Goal: Task Accomplishment & Management: Manage account settings

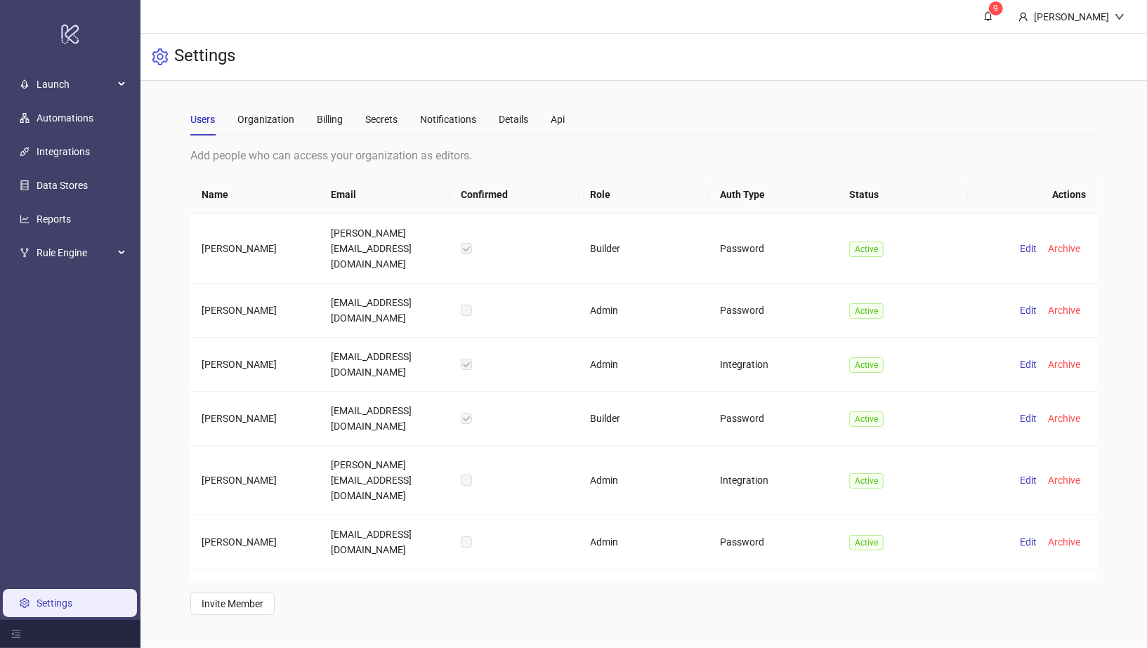
click at [87, 103] on ul "Launch Automations Integrations Data Stores Reports Rule Engine Settings" at bounding box center [70, 343] width 140 height 553
click at [86, 95] on span "Launch" at bounding box center [75, 84] width 77 height 28
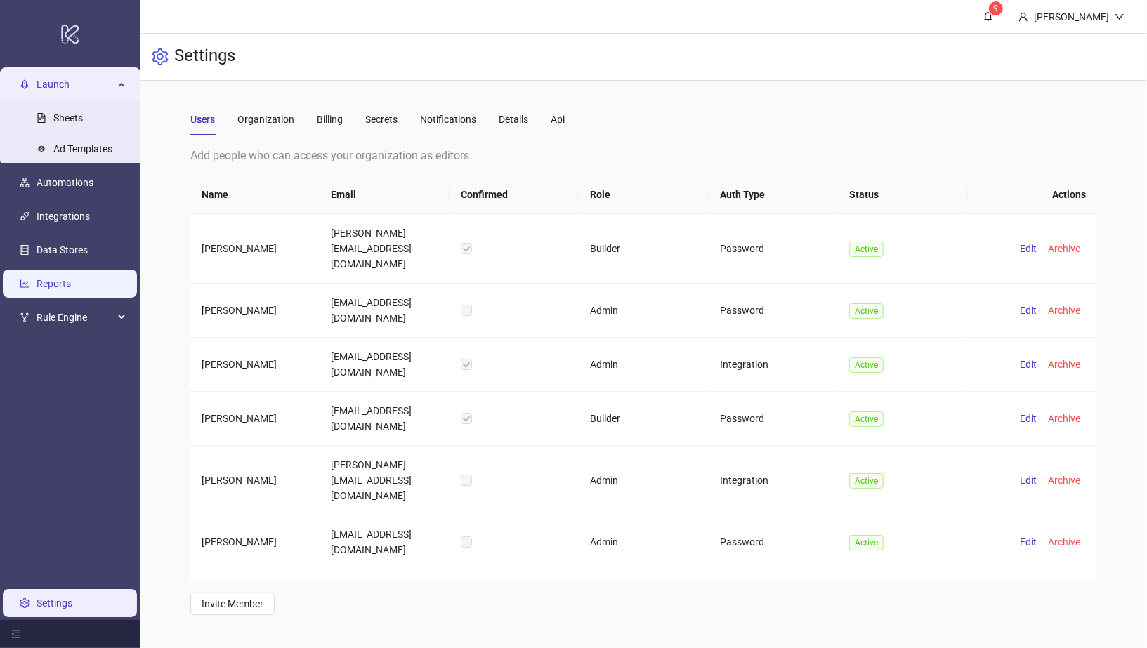
click at [67, 282] on link "Reports" at bounding box center [54, 283] width 34 height 11
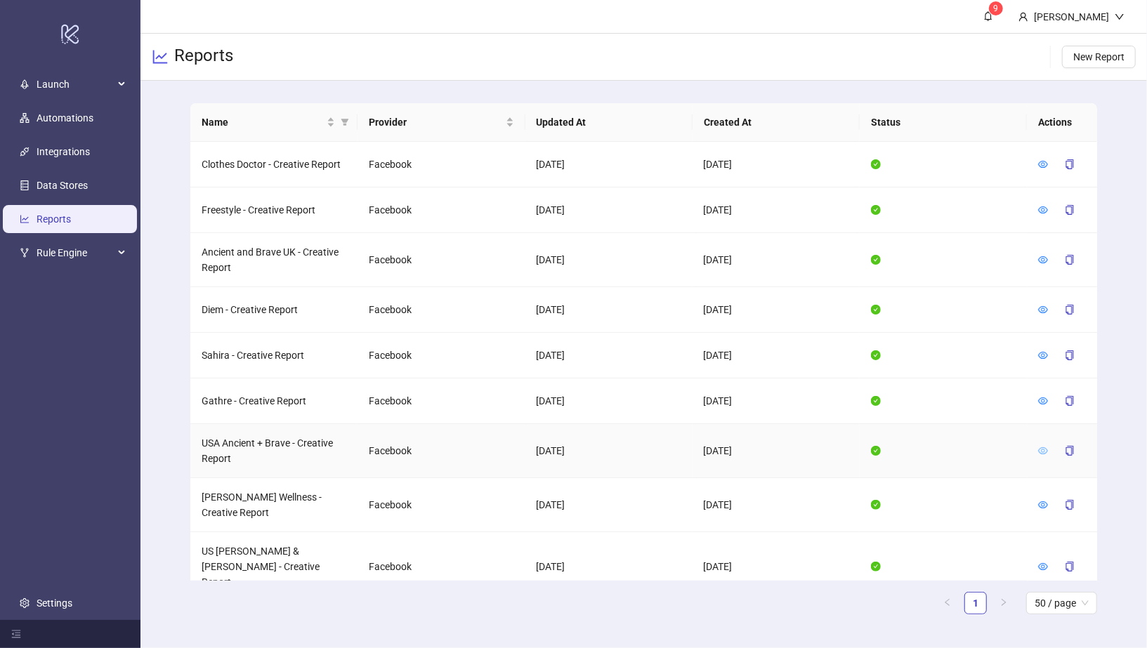
click at [1041, 448] on icon "eye" at bounding box center [1043, 451] width 10 height 10
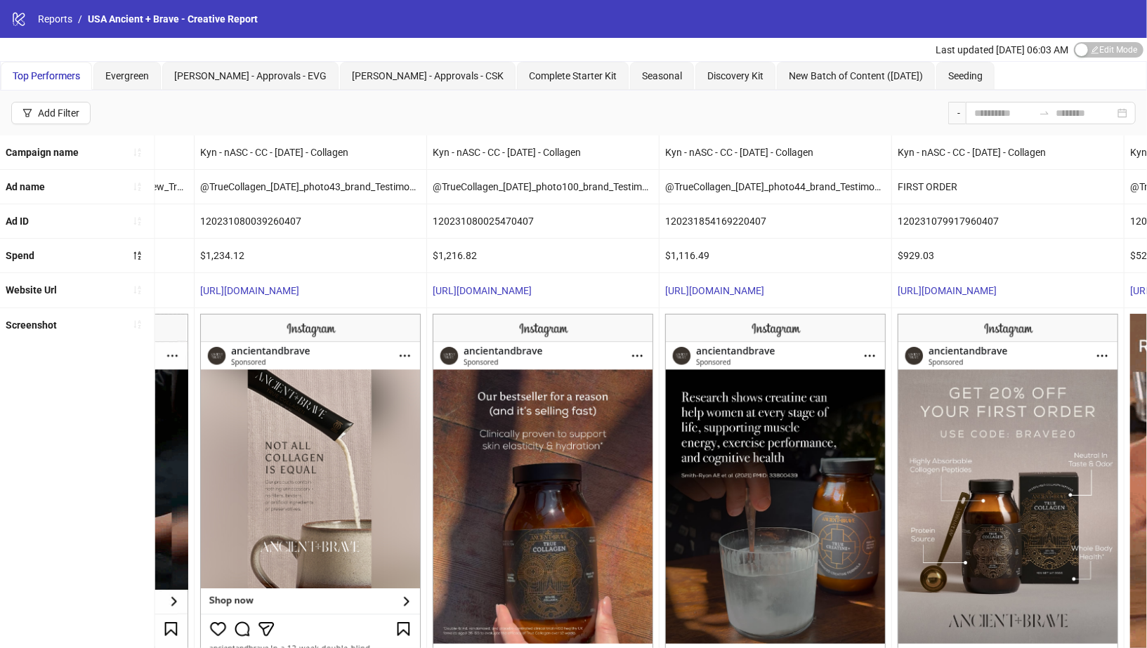
scroll to position [0, 1478]
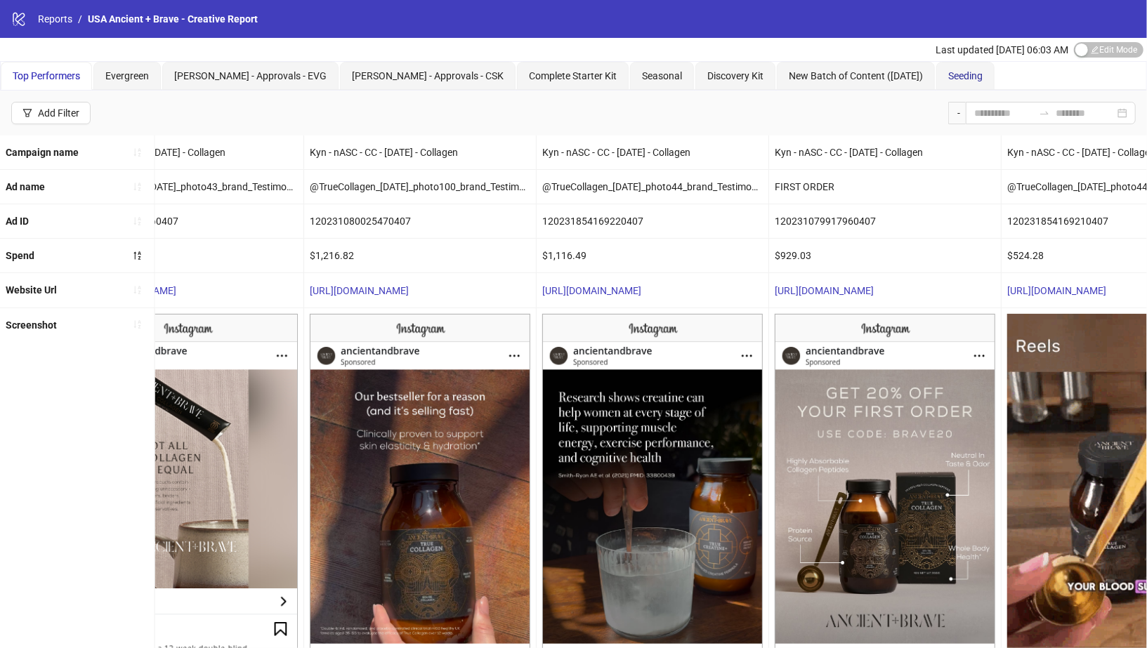
click at [948, 79] on span "Seeding" at bounding box center [965, 75] width 34 height 11
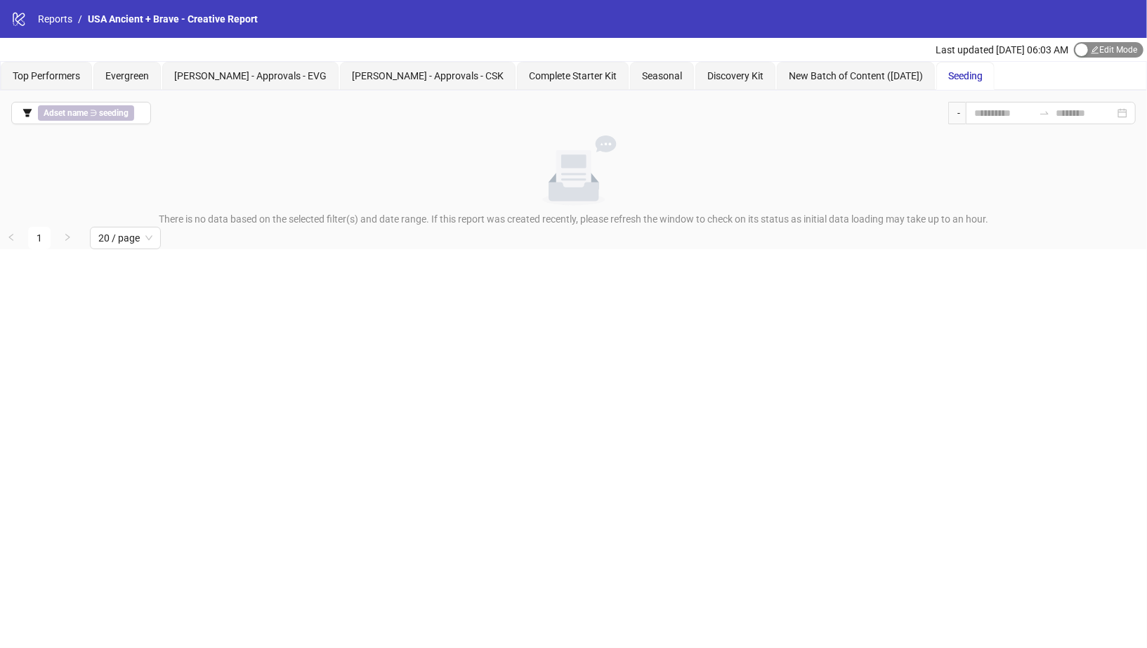
click at [1081, 54] on div "button" at bounding box center [1081, 50] width 13 height 13
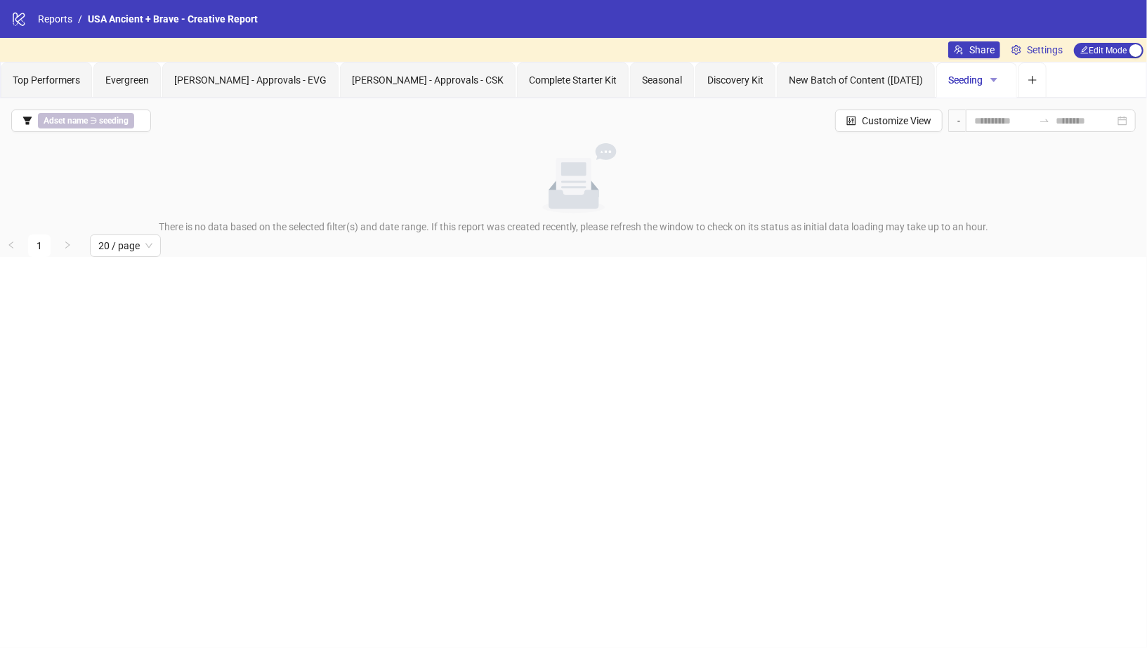
click at [982, 72] on button "button" at bounding box center [993, 80] width 22 height 22
click at [941, 152] on span "Delete" at bounding box center [949, 152] width 49 height 15
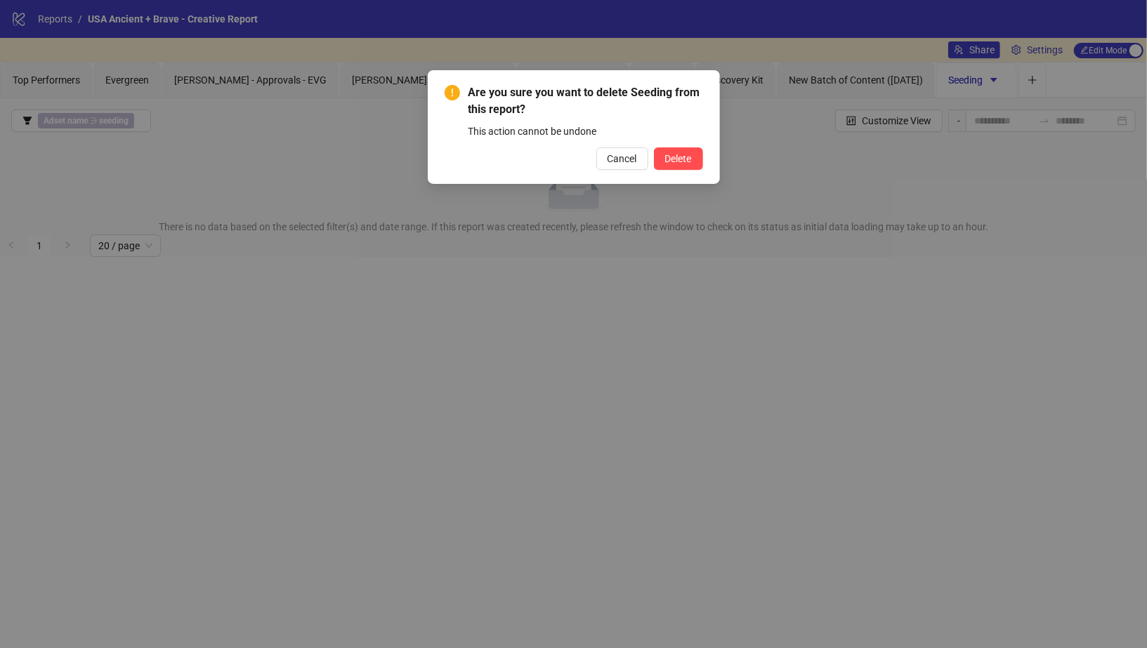
click at [673, 171] on div "Are you sure you want to delete Seeding from this report? This action cannot be…" at bounding box center [574, 127] width 292 height 114
click at [674, 160] on span "Delete" at bounding box center [678, 158] width 27 height 11
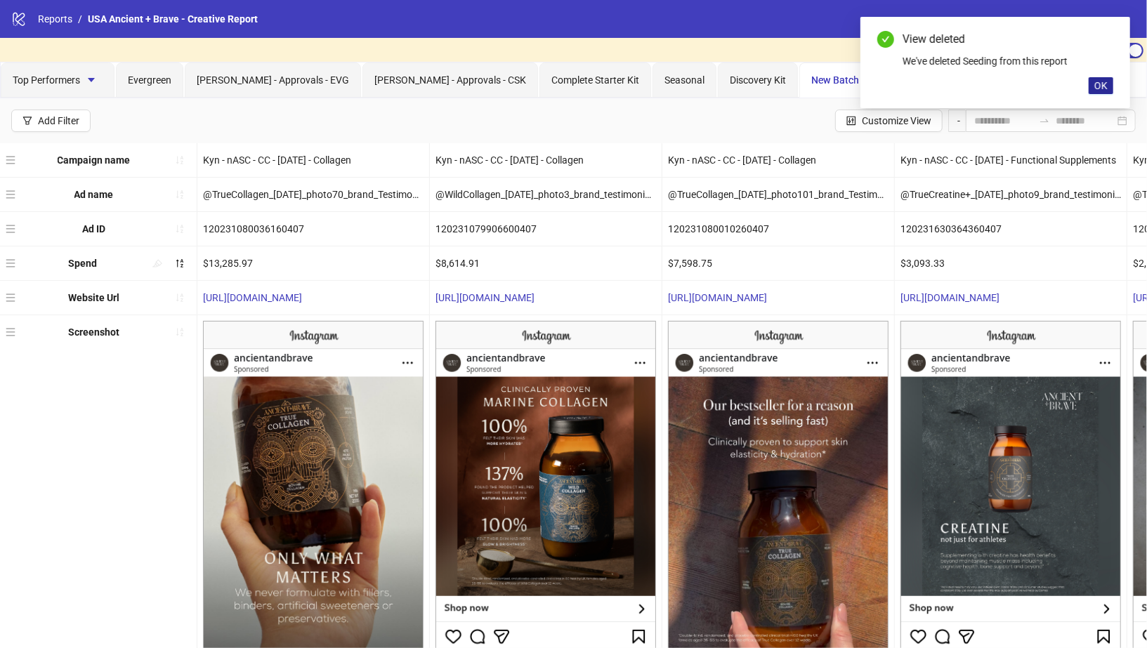
click at [1092, 81] on button "OK" at bounding box center [1100, 85] width 25 height 17
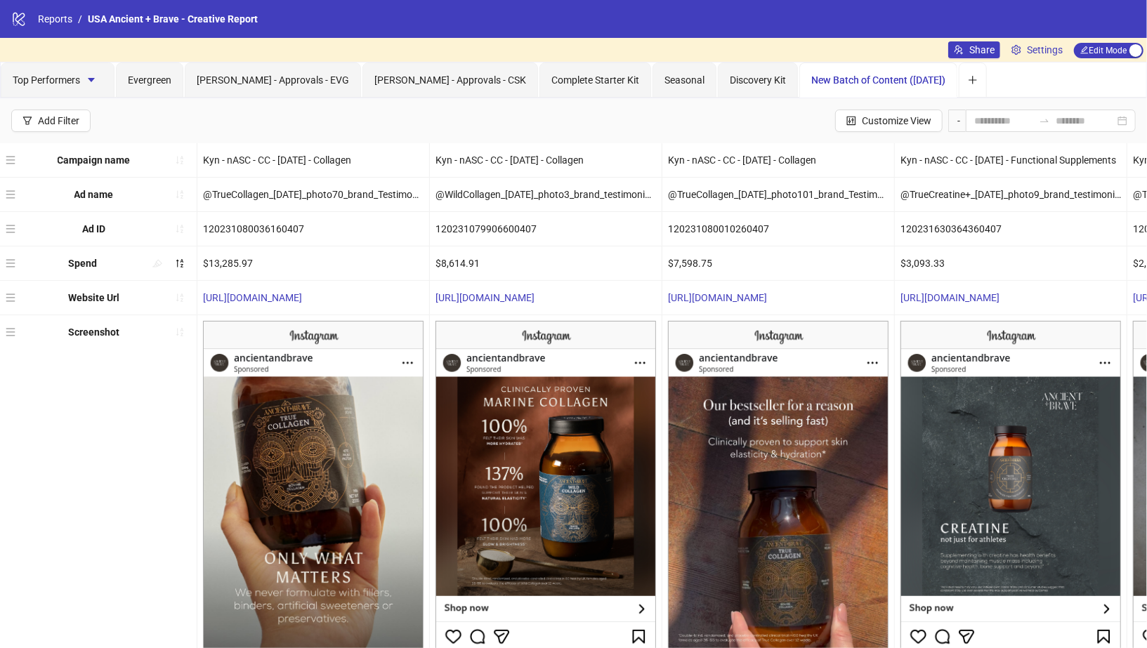
click at [867, 77] on span "New Batch of Content ([DATE])" at bounding box center [878, 79] width 134 height 11
click at [730, 82] on span "Discovery Kit" at bounding box center [758, 79] width 56 height 11
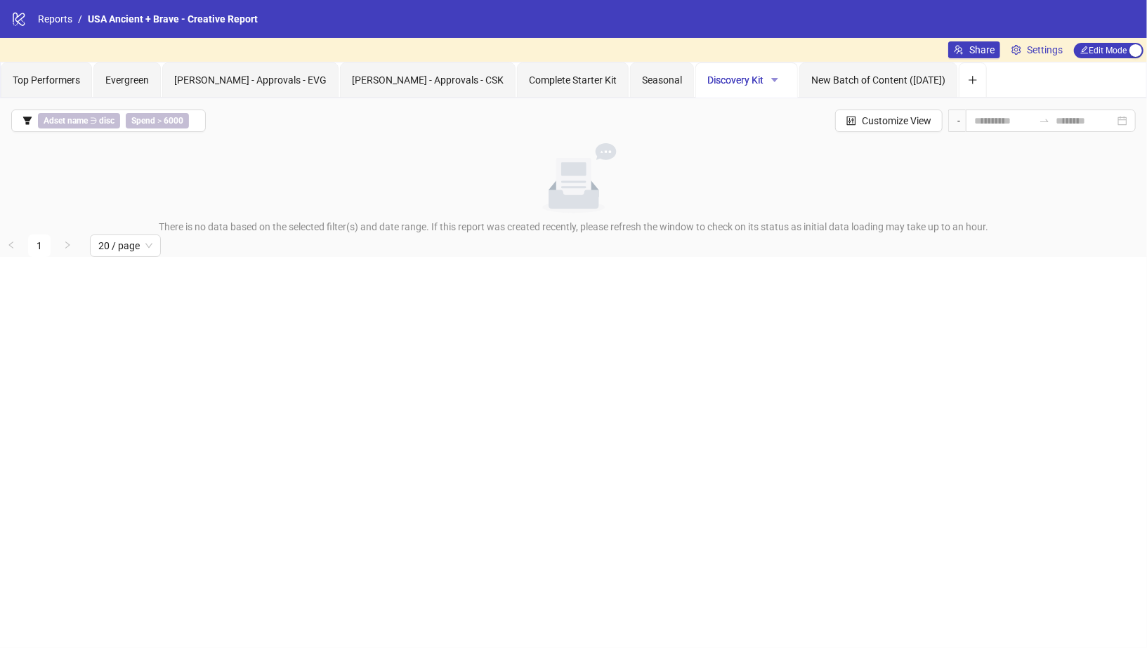
click at [763, 78] on button "button" at bounding box center [774, 80] width 22 height 22
click at [732, 141] on li "Delete" at bounding box center [722, 152] width 66 height 22
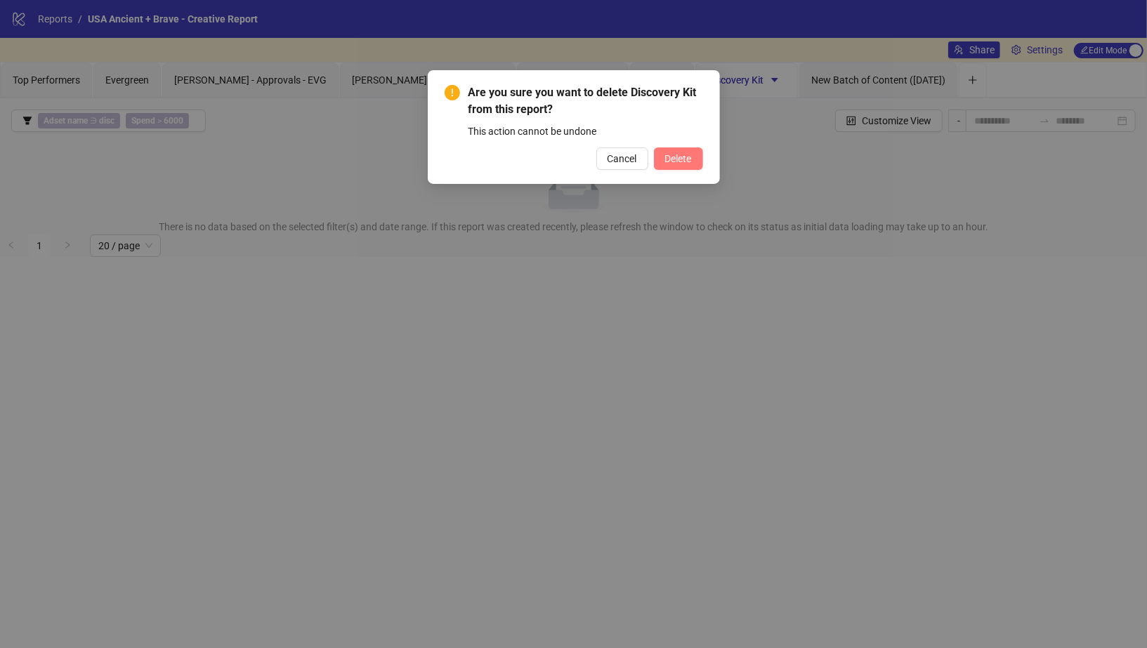
click at [694, 154] on button "Delete" at bounding box center [678, 158] width 49 height 22
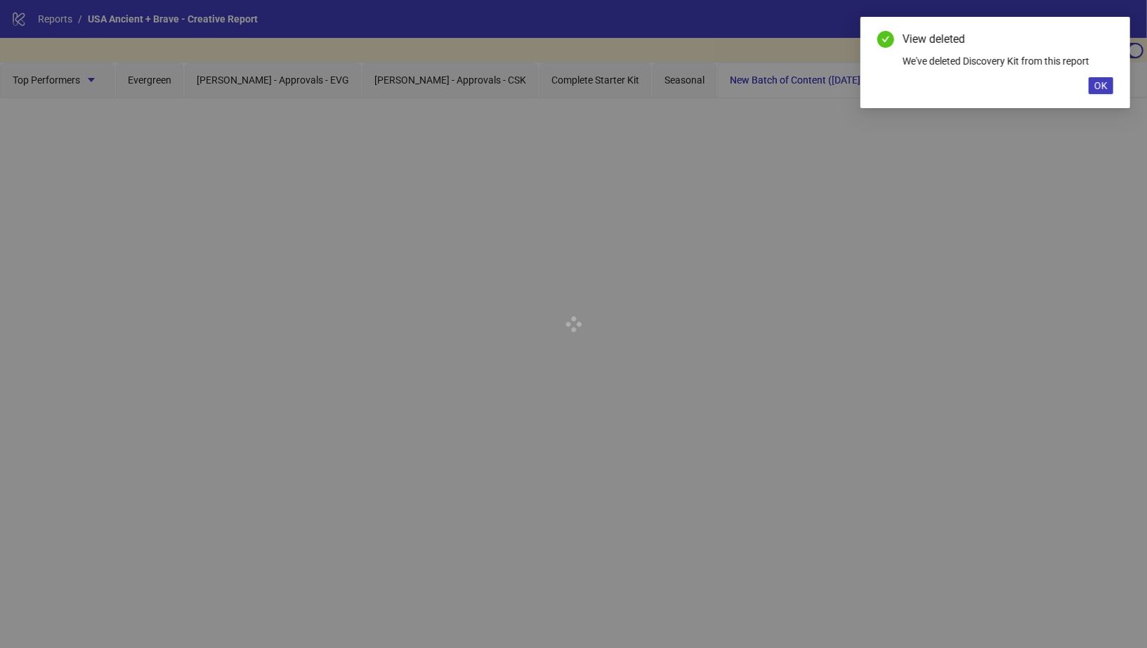
click at [600, 81] on div at bounding box center [573, 324] width 1147 height 648
click at [664, 81] on span "Seasonal" at bounding box center [684, 79] width 40 height 11
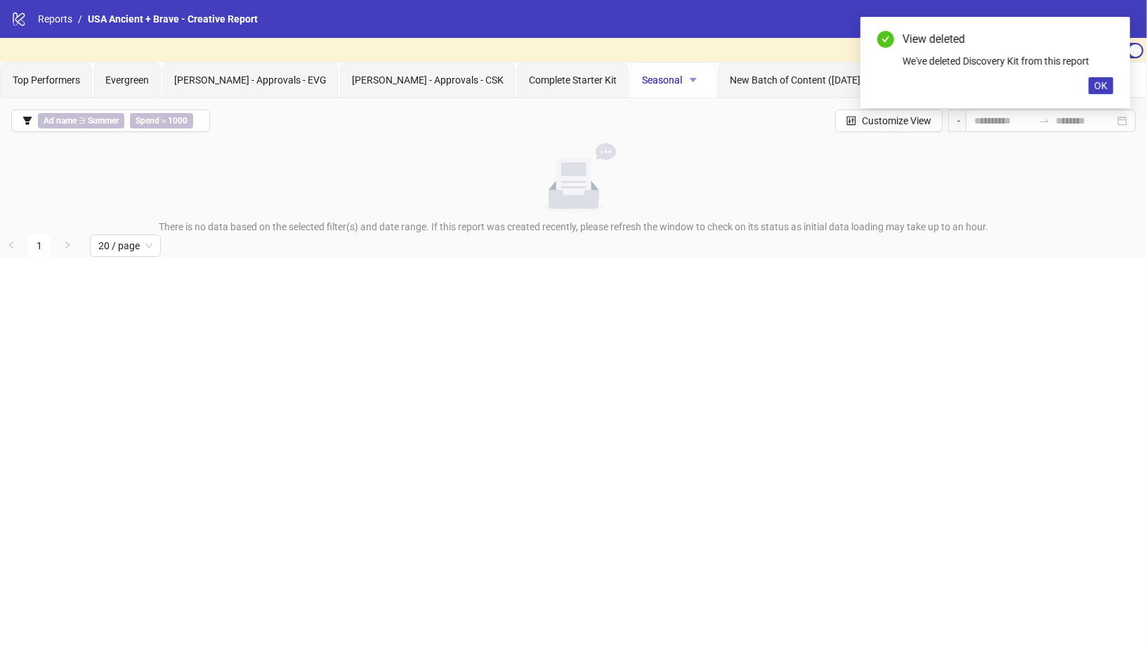
click at [688, 80] on icon "caret-down" at bounding box center [693, 80] width 10 height 10
click at [648, 154] on span "Delete" at bounding box center [640, 152] width 49 height 15
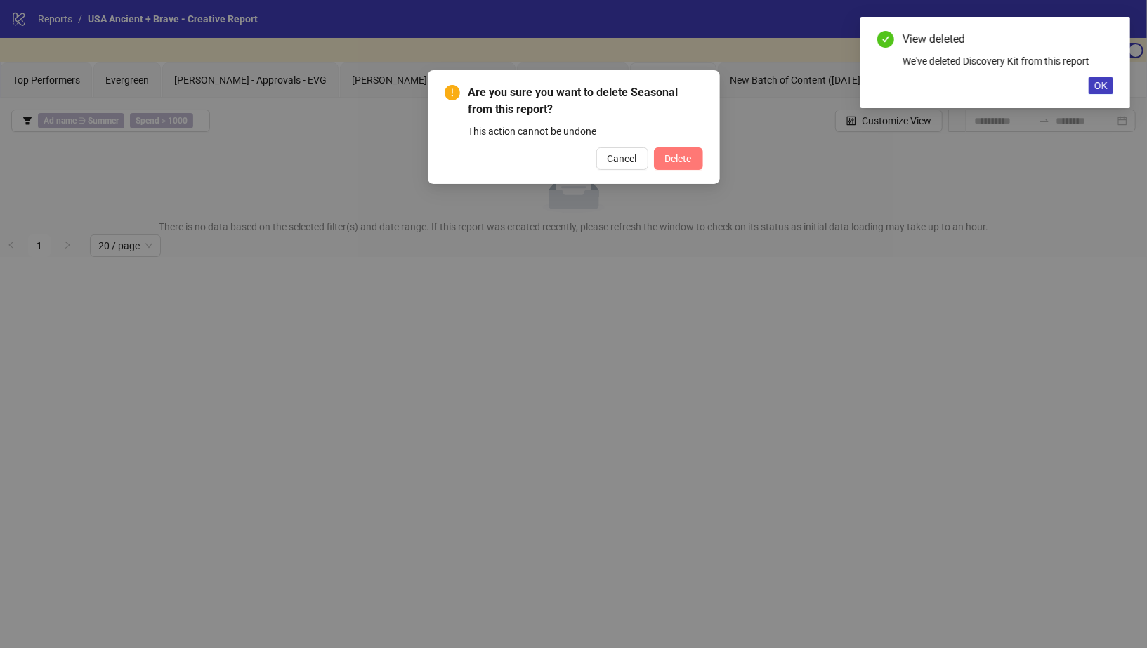
click at [694, 166] on button "Delete" at bounding box center [678, 158] width 49 height 22
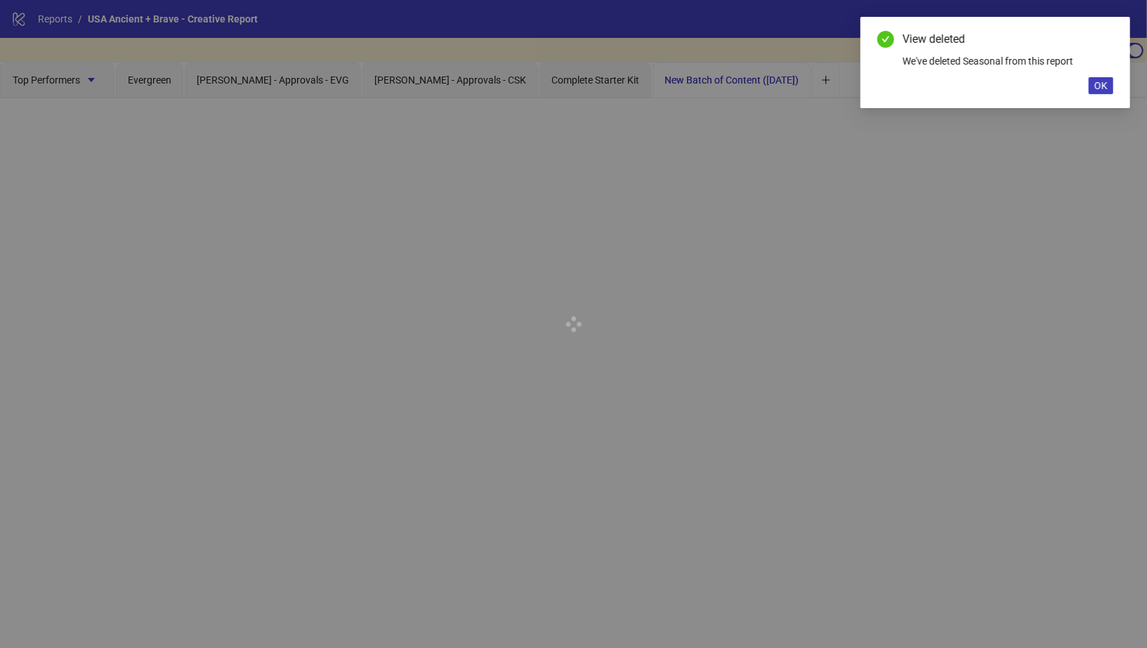
click at [532, 84] on div at bounding box center [573, 324] width 1147 height 648
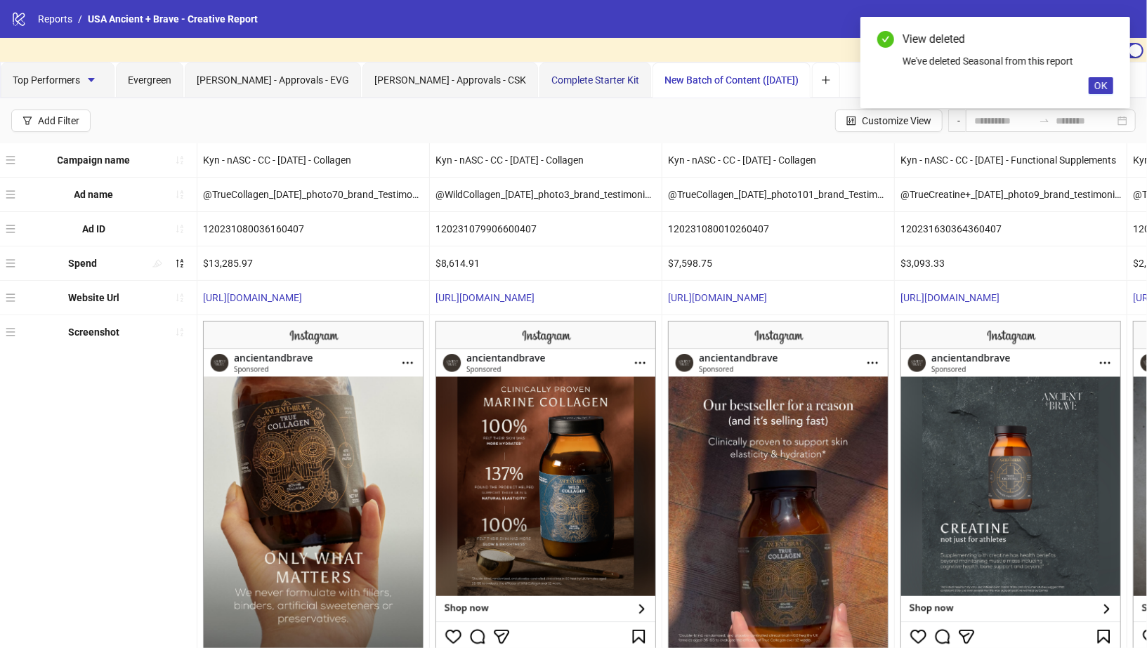
click at [551, 82] on span "Complete Starter Kit" at bounding box center [595, 79] width 88 height 11
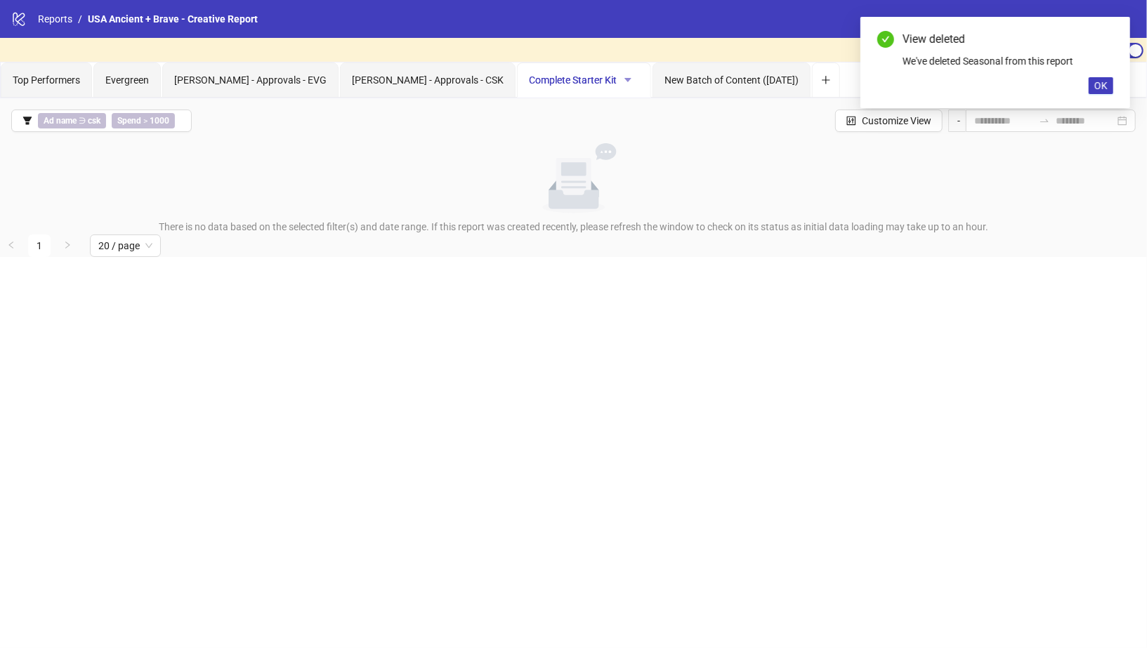
click at [624, 79] on icon "caret-down" at bounding box center [627, 80] width 7 height 4
click at [577, 148] on span "Delete" at bounding box center [576, 152] width 49 height 15
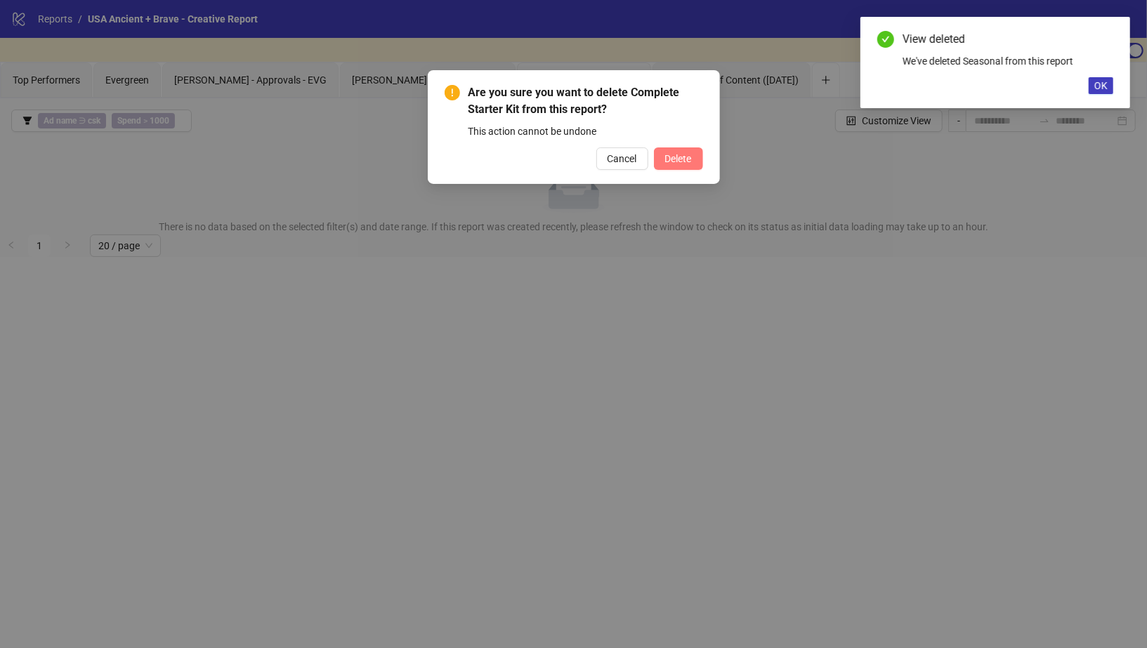
click at [680, 165] on button "Delete" at bounding box center [678, 158] width 49 height 22
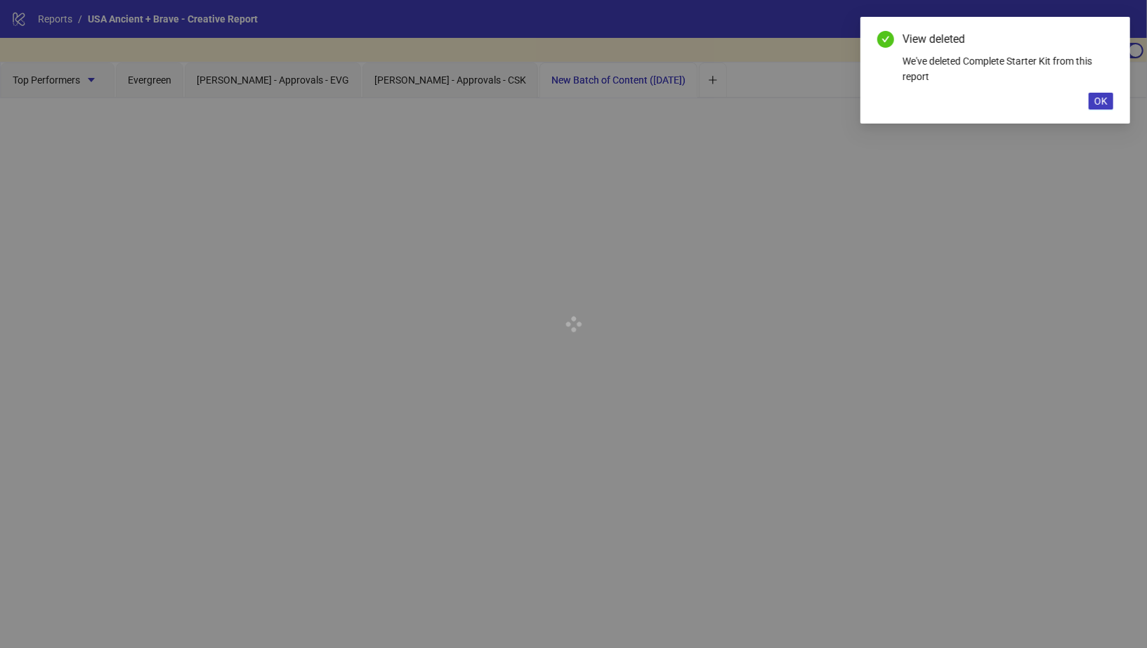
click at [435, 86] on div at bounding box center [573, 324] width 1147 height 648
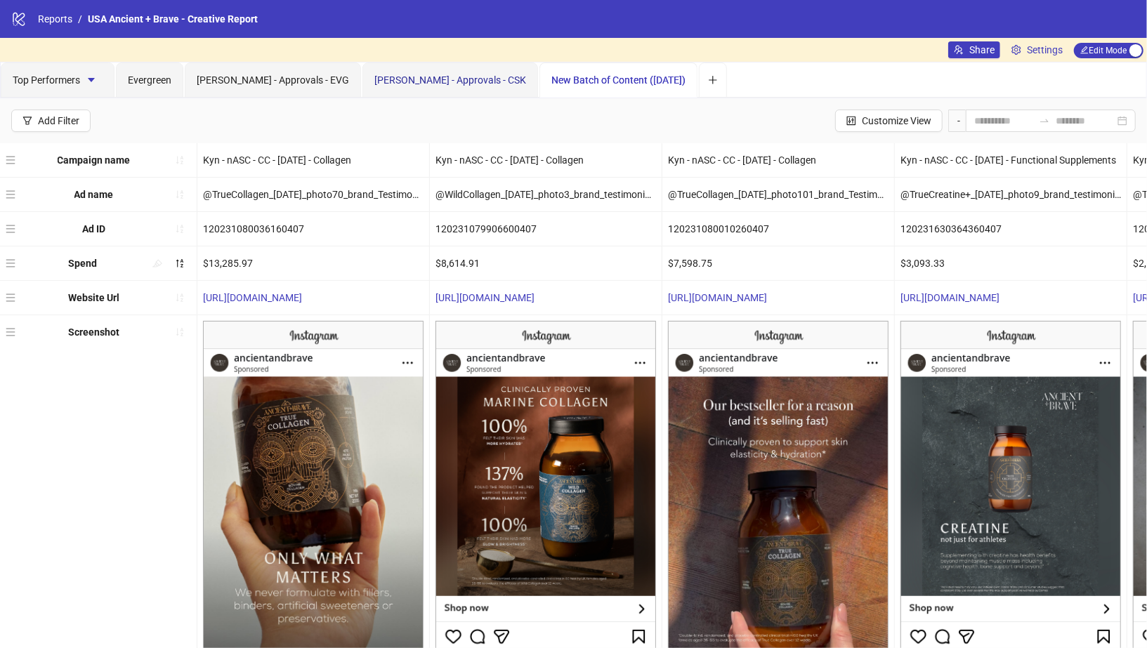
click at [426, 77] on span "[PERSON_NAME] - Approvals - CSK" at bounding box center [450, 79] width 152 height 11
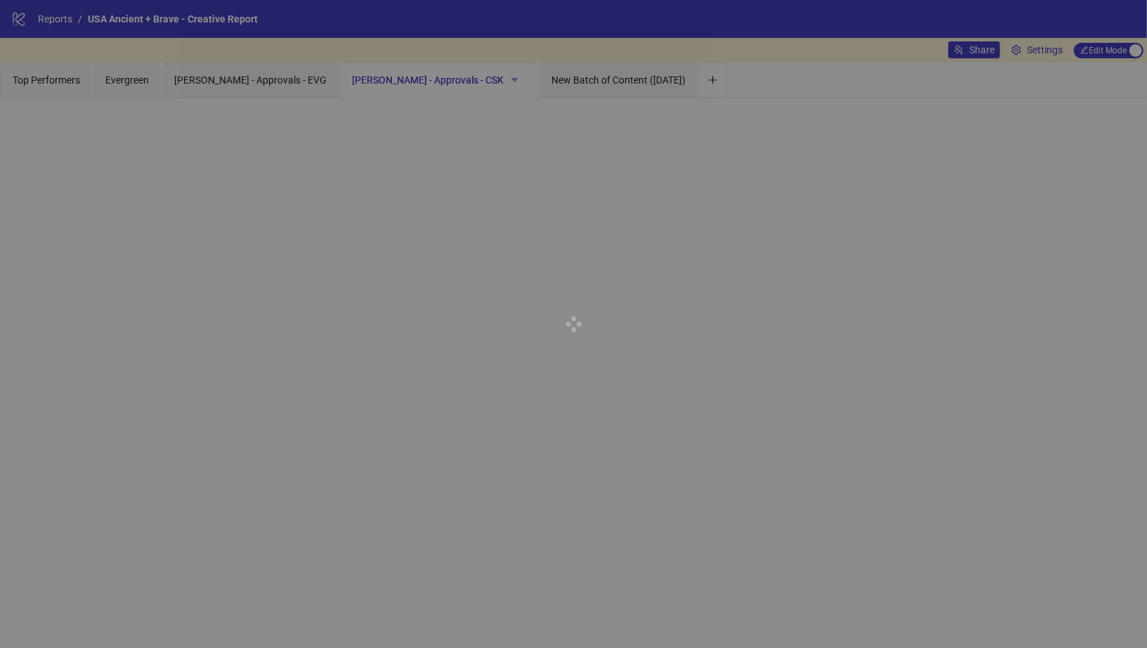
click at [510, 80] on icon "caret-down" at bounding box center [515, 80] width 10 height 10
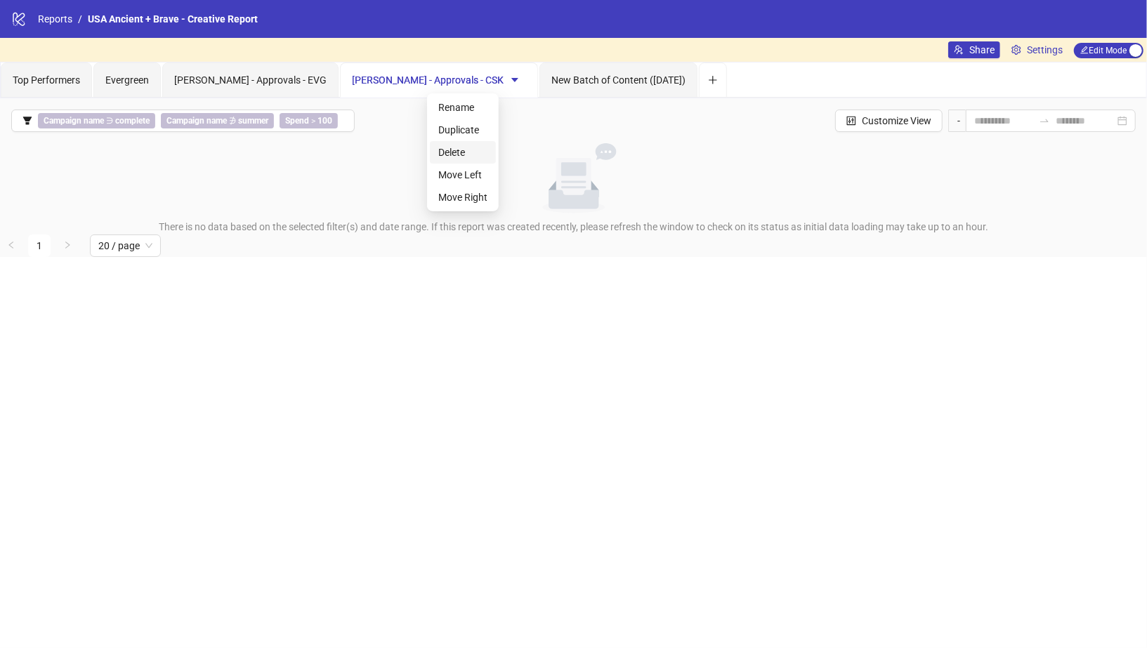
click at [469, 145] on span "Delete" at bounding box center [462, 152] width 49 height 15
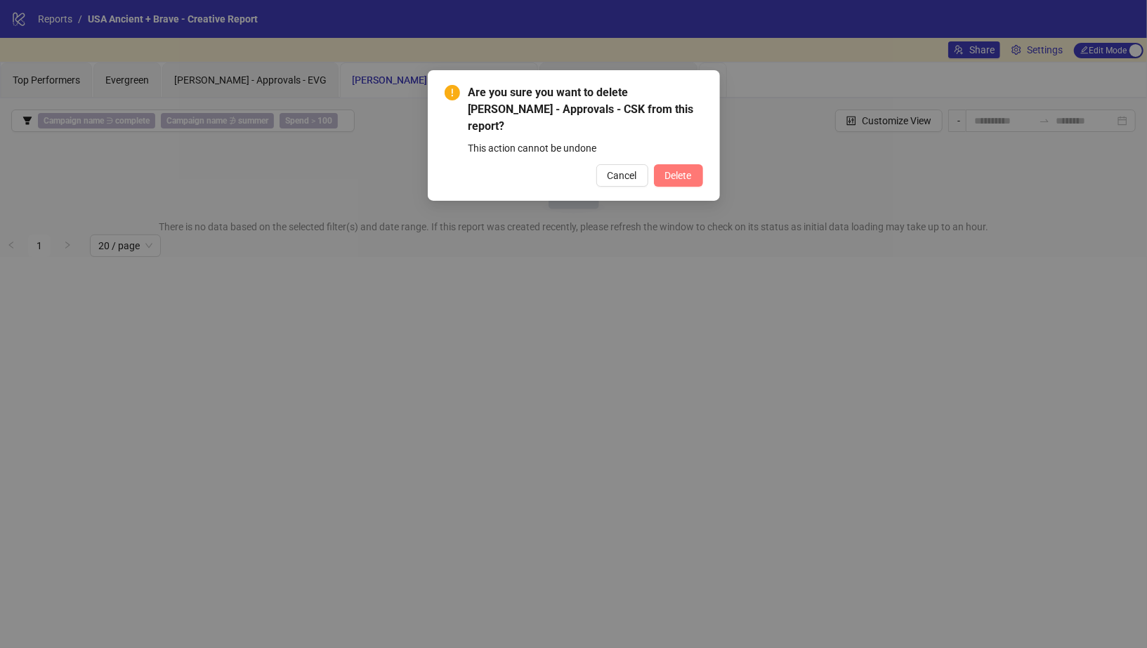
click at [678, 170] on span "Delete" at bounding box center [678, 175] width 27 height 11
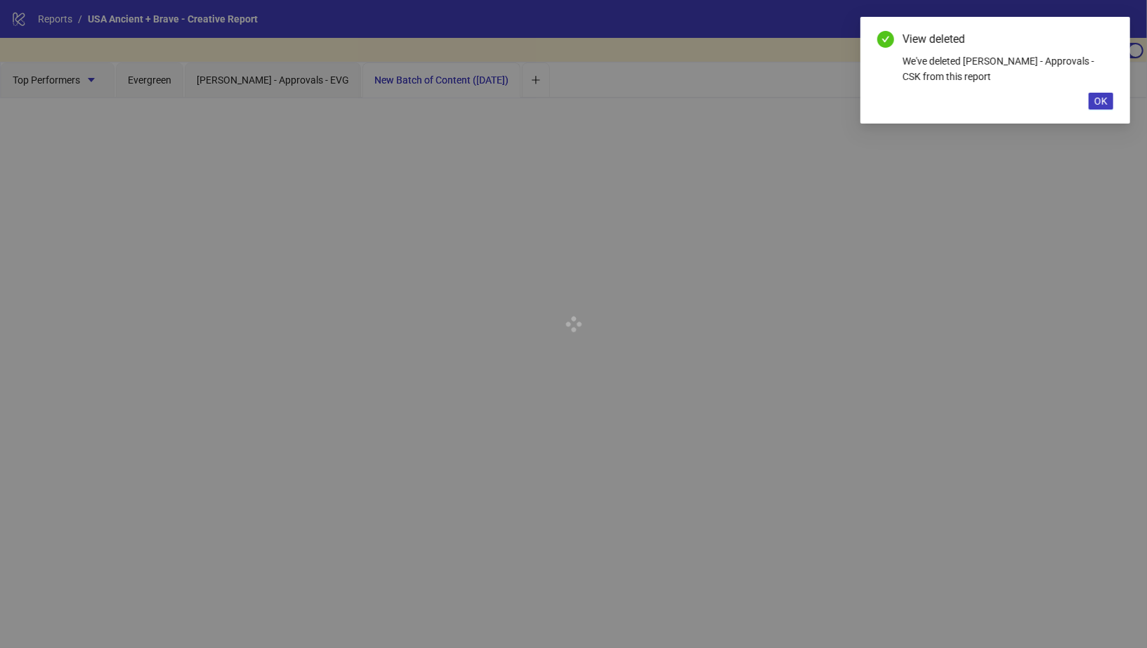
click at [278, 82] on div at bounding box center [573, 324] width 1147 height 648
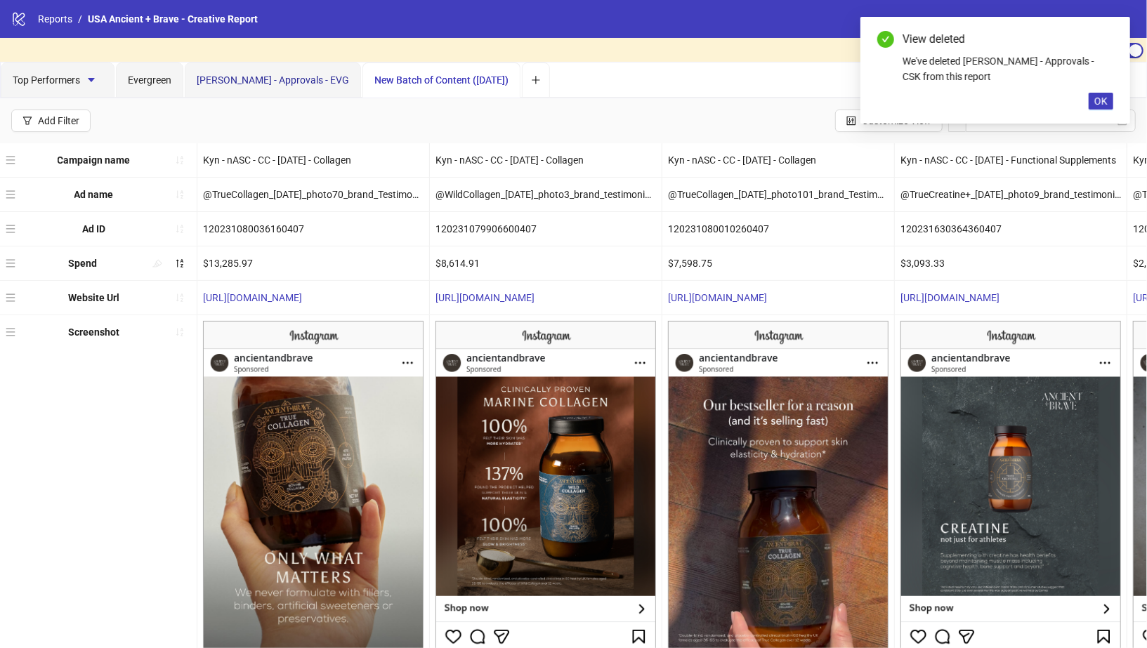
click at [285, 82] on span "[PERSON_NAME] - Approvals - EVG" at bounding box center [273, 79] width 152 height 11
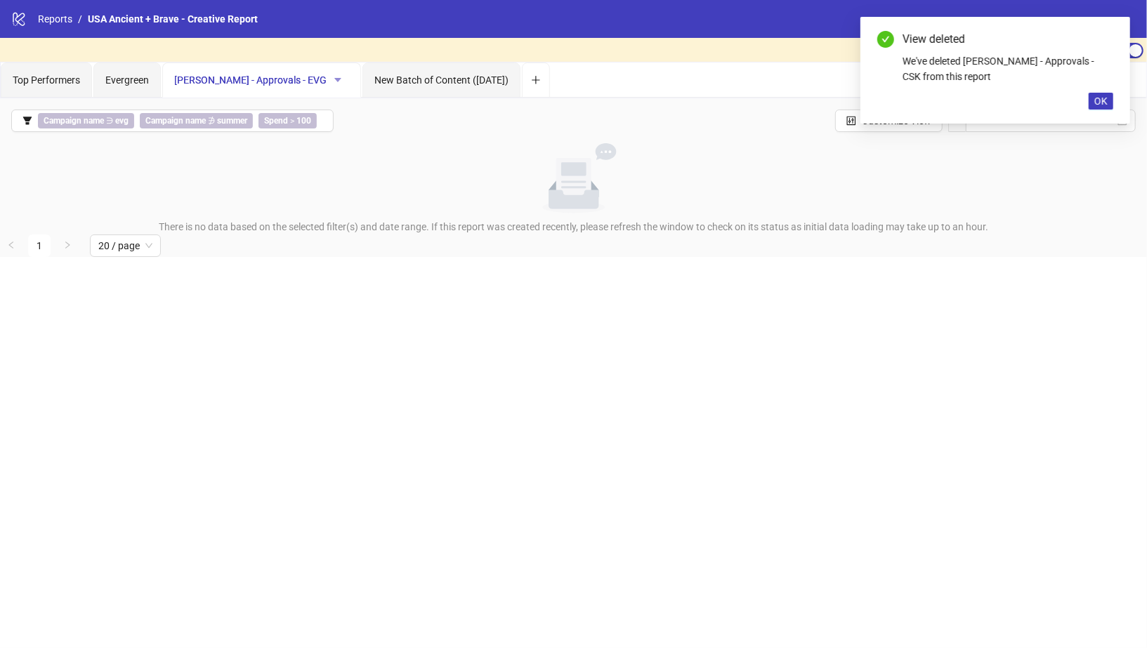
click at [326, 75] on button "button" at bounding box center [337, 80] width 22 height 22
click at [339, 147] on span "Delete" at bounding box center [323, 152] width 49 height 15
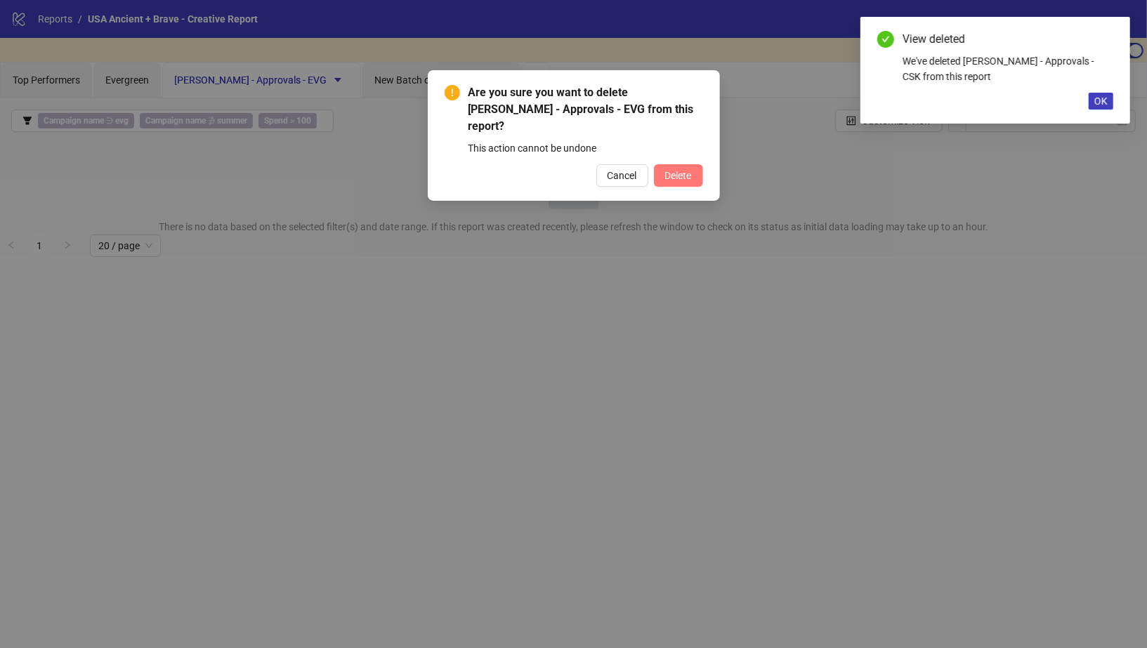
click at [671, 166] on button "Delete" at bounding box center [678, 175] width 49 height 22
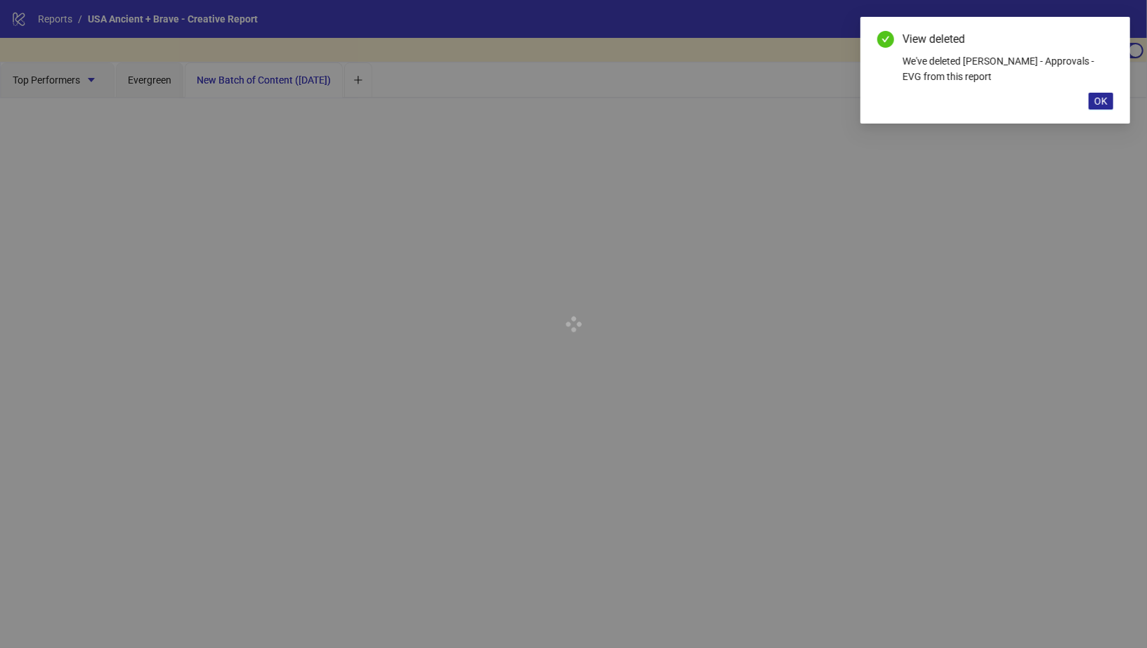
click at [1103, 100] on span "OK" at bounding box center [1100, 100] width 13 height 11
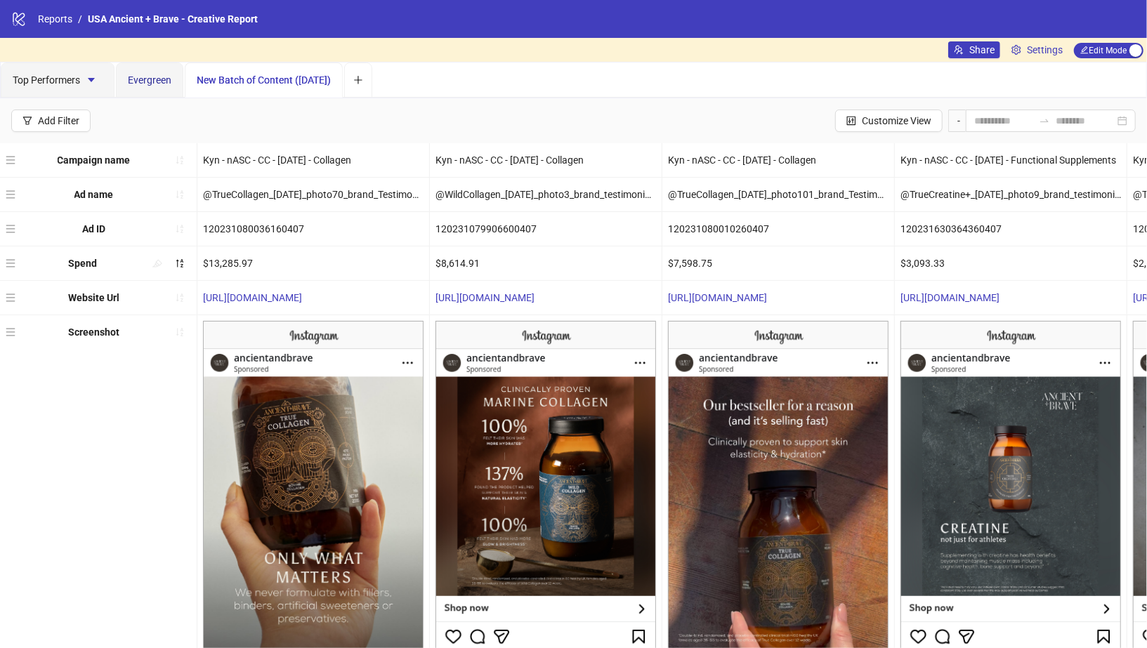
click at [144, 76] on span "Evergreen" at bounding box center [150, 79] width 44 height 11
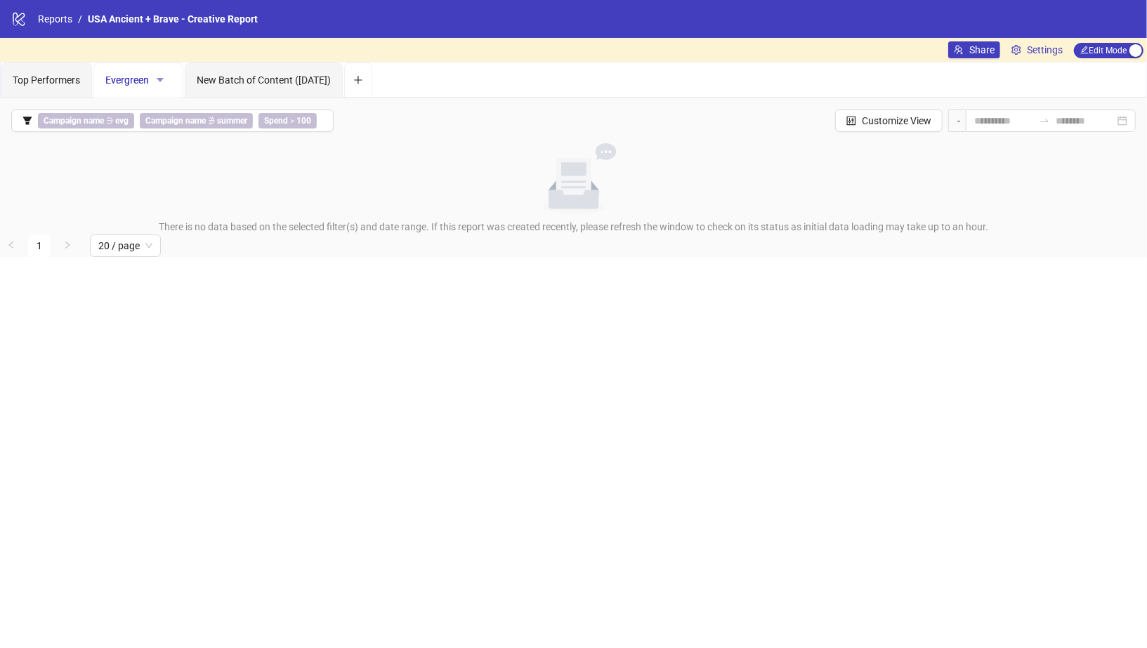
click at [161, 84] on span "button" at bounding box center [160, 79] width 10 height 11
click at [194, 151] on span "Delete" at bounding box center [183, 152] width 49 height 15
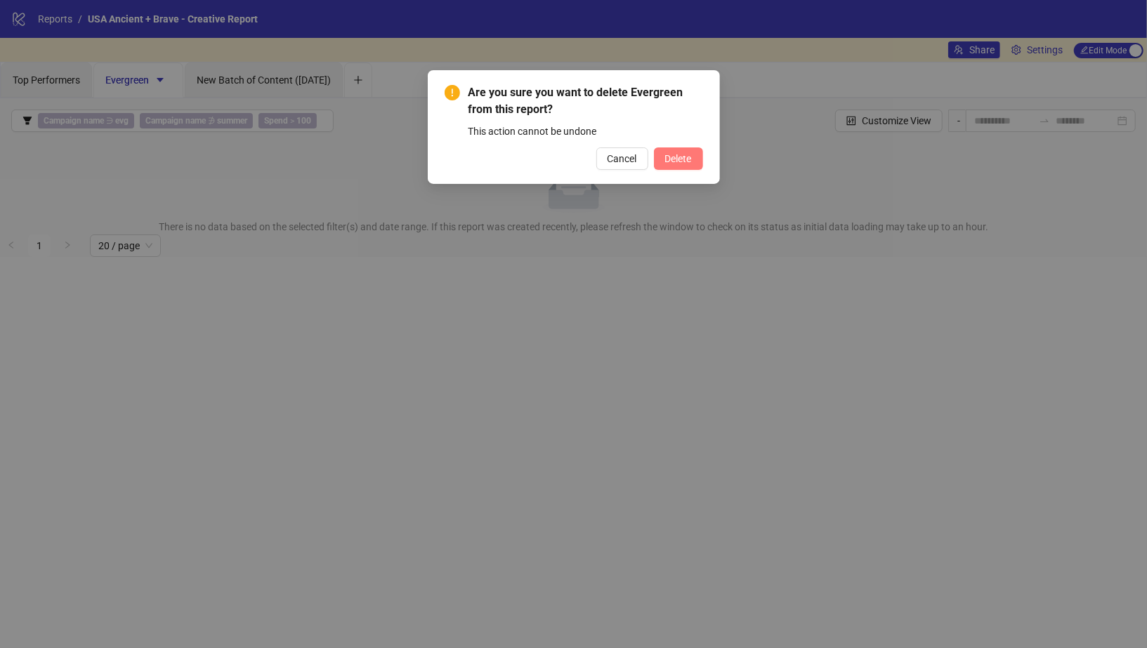
click at [678, 158] on span "Delete" at bounding box center [678, 158] width 27 height 11
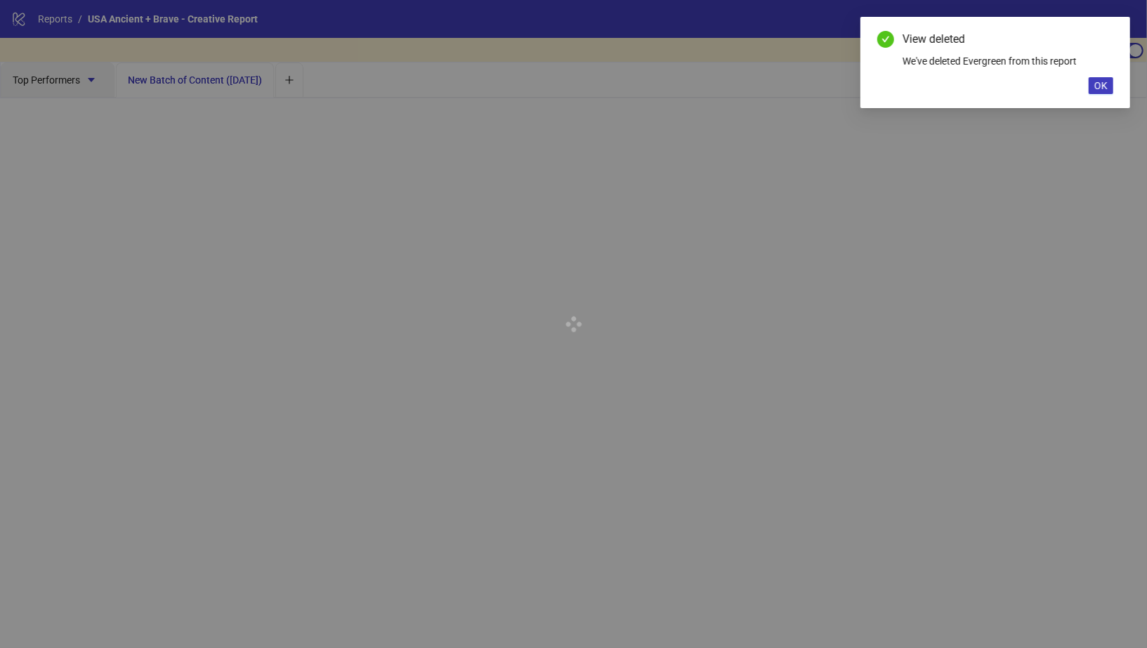
click at [249, 80] on div at bounding box center [573, 324] width 1147 height 648
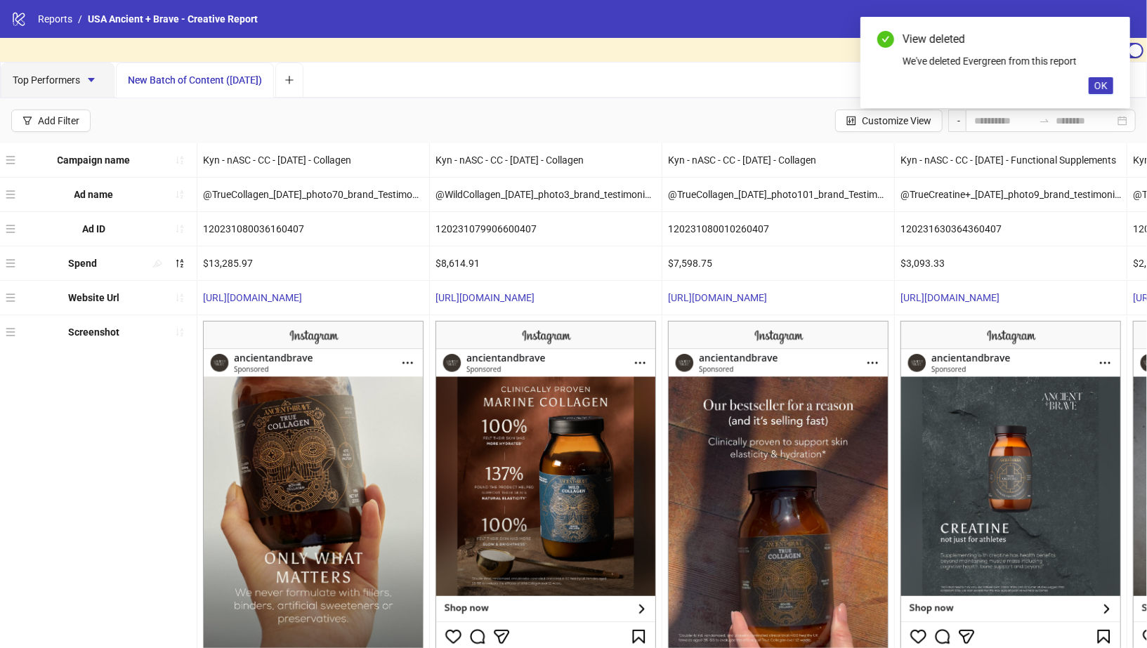
click at [272, 84] on div "New Batch of Content ([DATE])" at bounding box center [195, 79] width 158 height 35
click at [248, 77] on span "New Batch of Content ([DATE])" at bounding box center [195, 79] width 134 height 11
click at [223, 77] on span "New Batch of Content ([DATE])" at bounding box center [195, 79] width 134 height 11
click at [274, 77] on div "New Batch of Content ([DATE])" at bounding box center [195, 79] width 158 height 35
click at [71, 83] on span "Top Performers" at bounding box center [58, 79] width 90 height 11
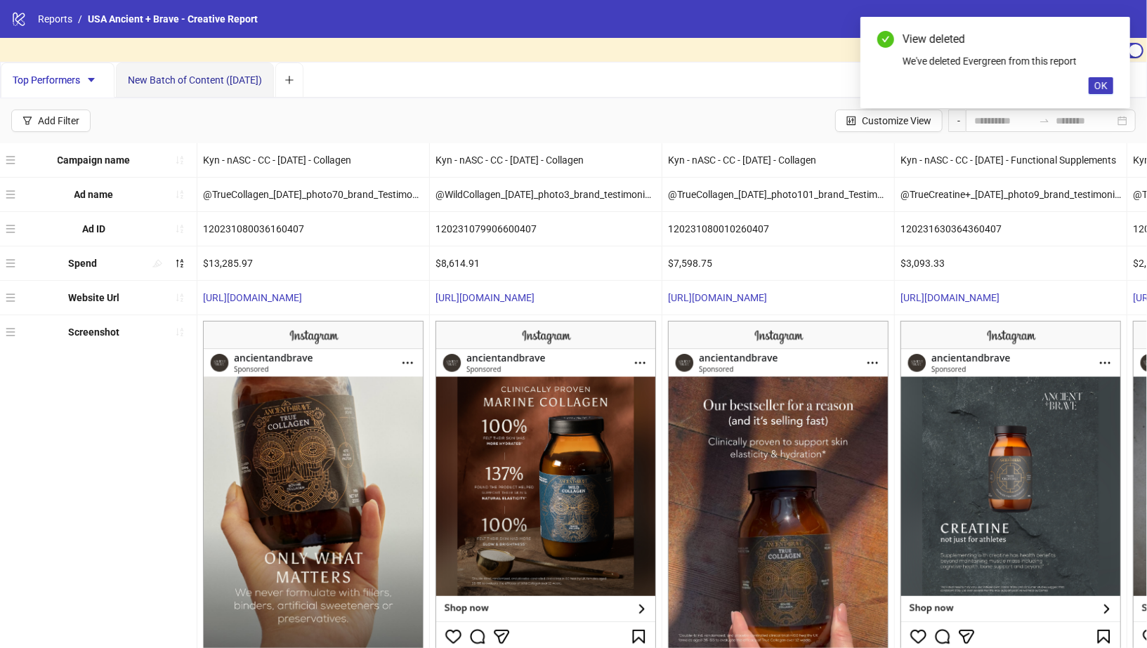
click at [185, 82] on span "New Batch of Content ([DATE])" at bounding box center [195, 79] width 134 height 11
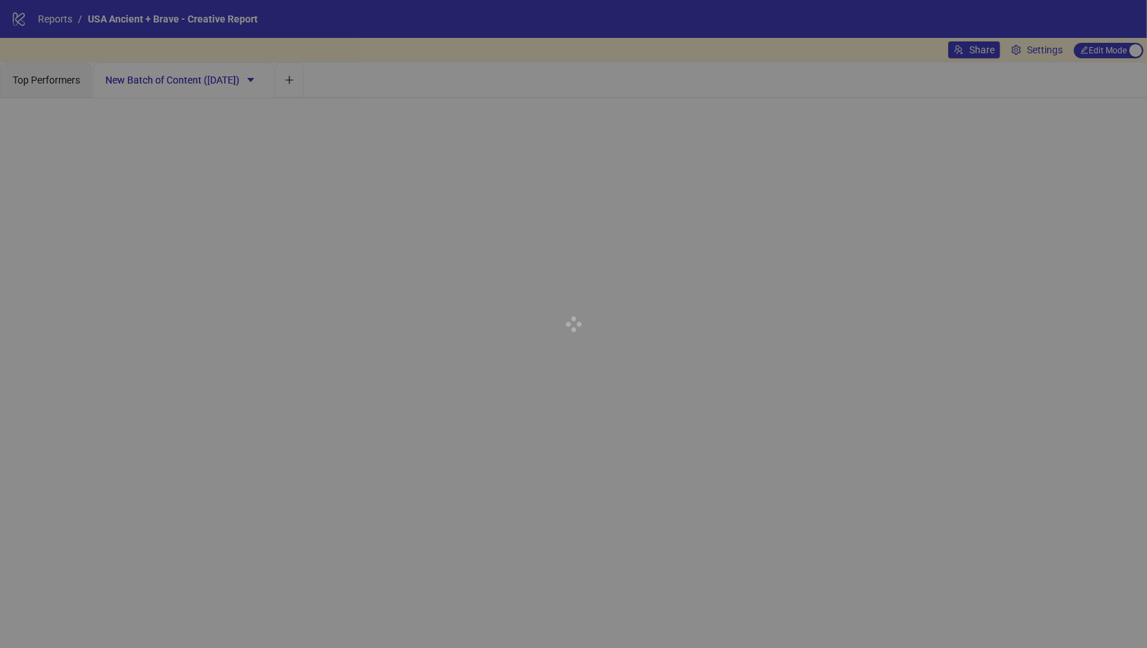
click at [260, 79] on div at bounding box center [573, 324] width 1147 height 648
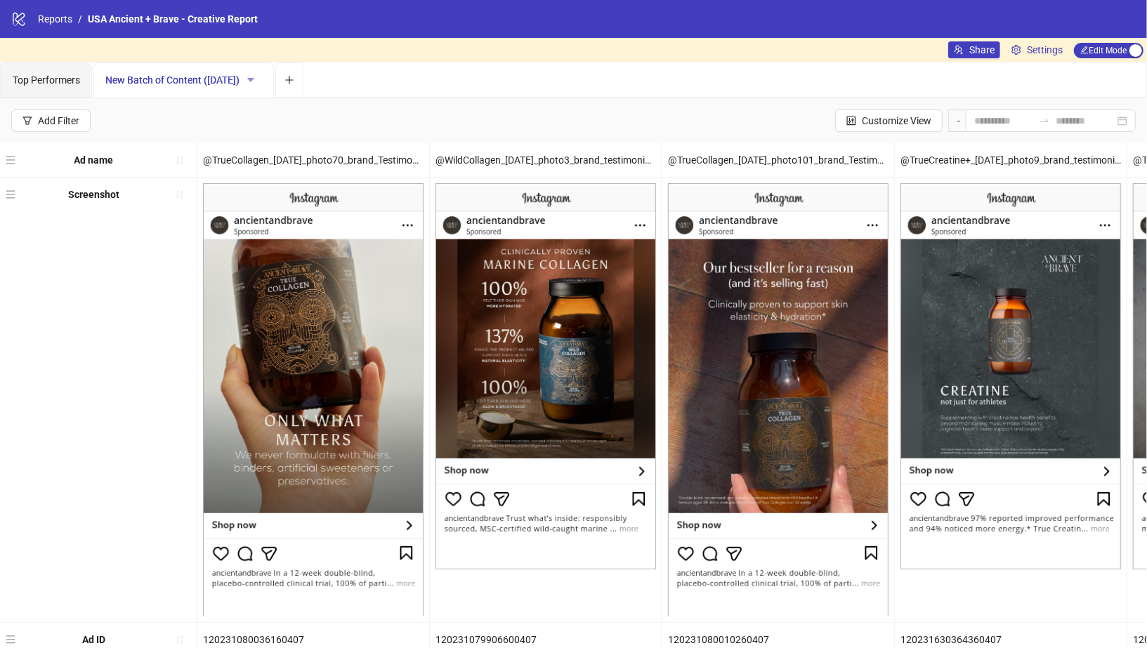
click at [256, 83] on icon "caret-down" at bounding box center [251, 80] width 10 height 10
click at [279, 150] on span "Delete" at bounding box center [284, 152] width 49 height 15
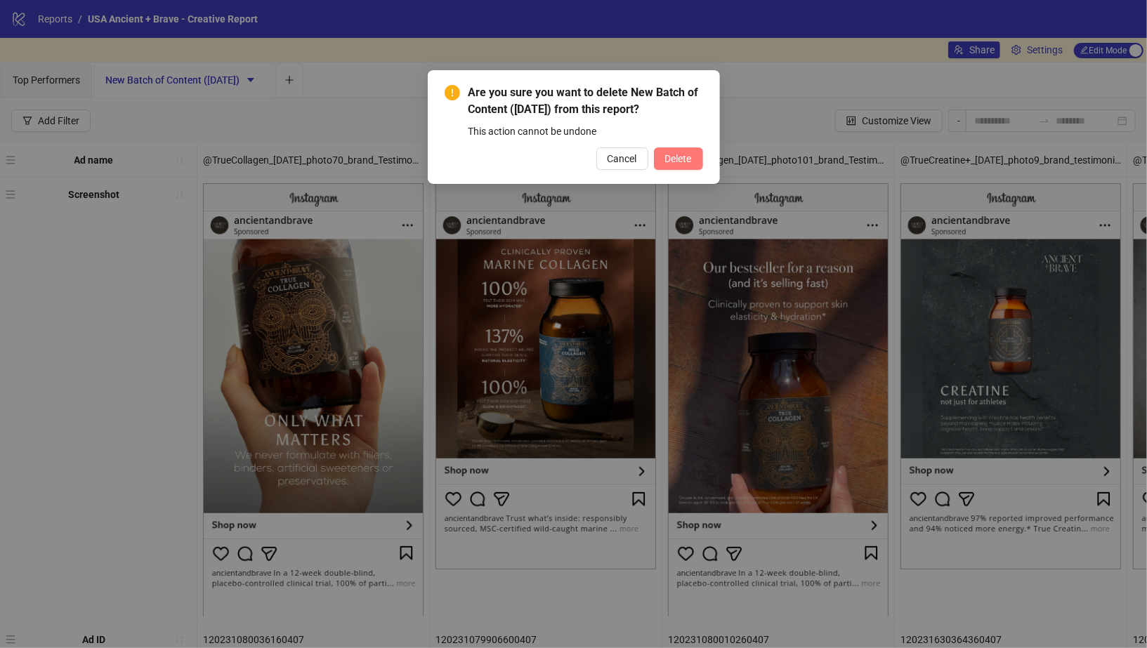
click at [678, 157] on span "Delete" at bounding box center [678, 158] width 27 height 11
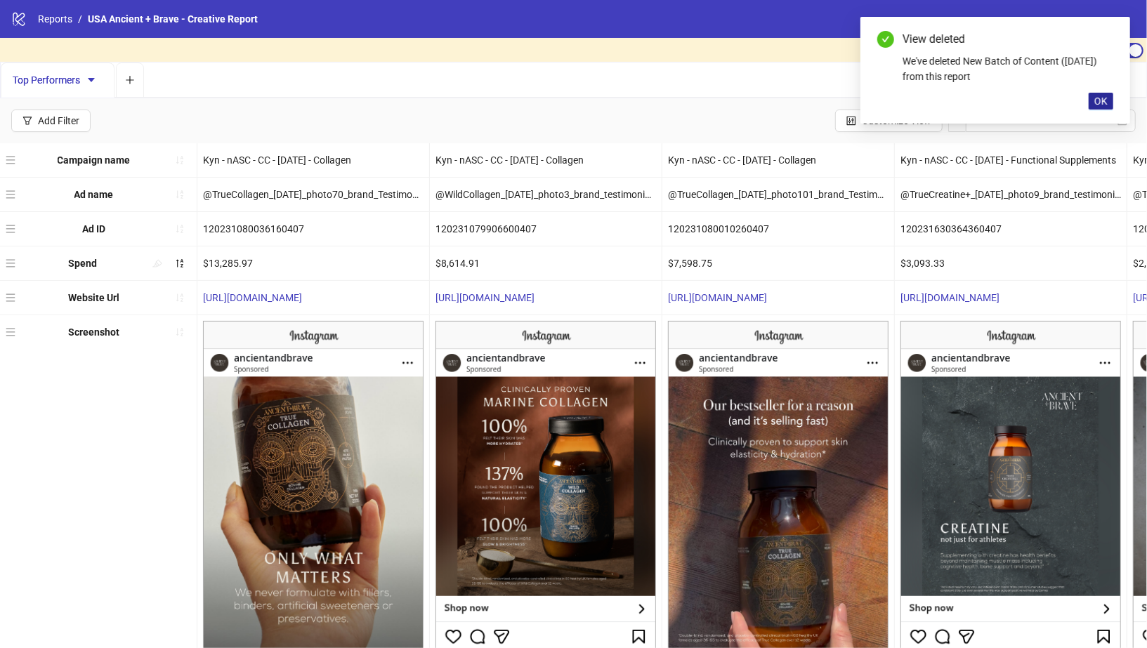
click at [1109, 99] on button "OK" at bounding box center [1100, 101] width 25 height 17
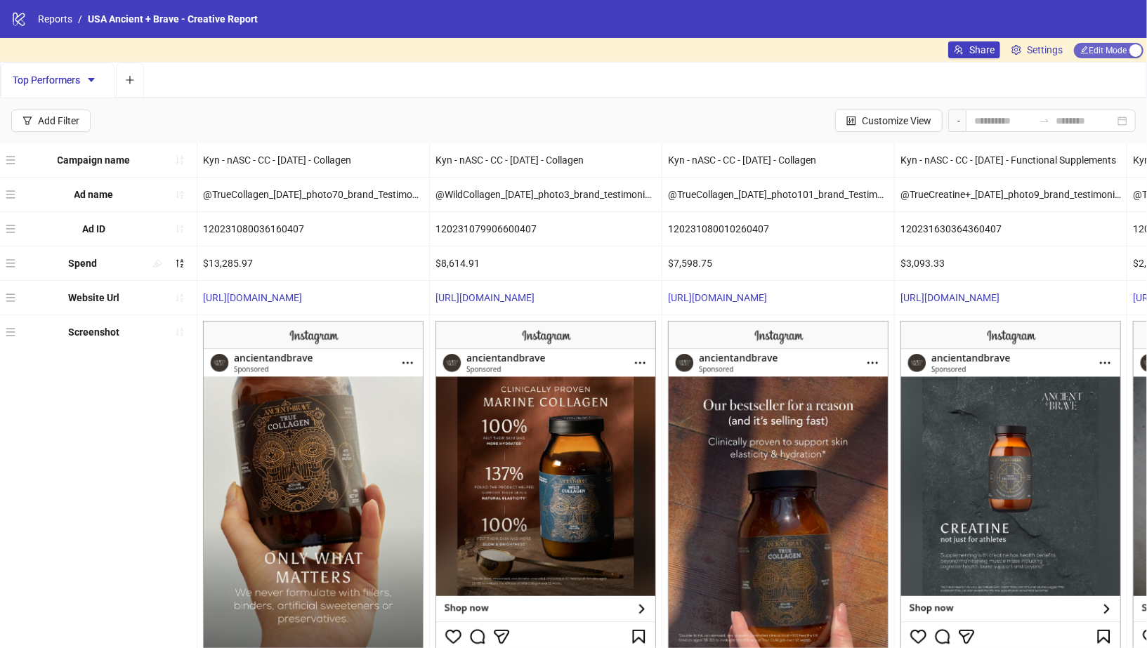
click at [1120, 46] on span "Edit Mode Edit Mode" at bounding box center [1109, 50] width 70 height 15
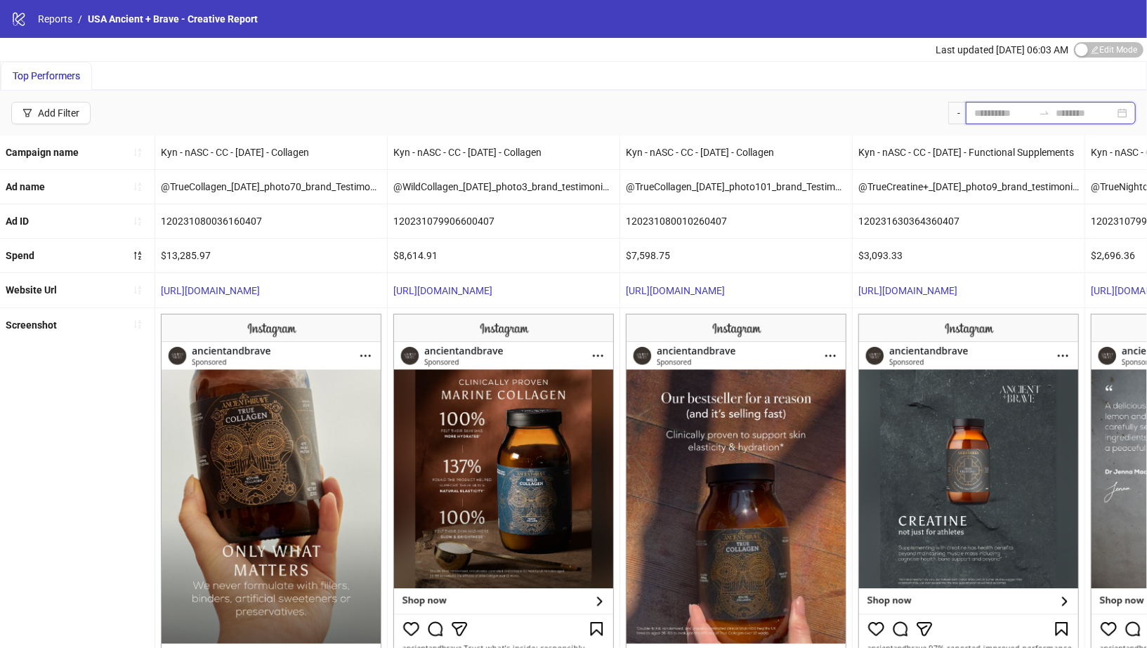
click at [974, 111] on input at bounding box center [1003, 112] width 59 height 15
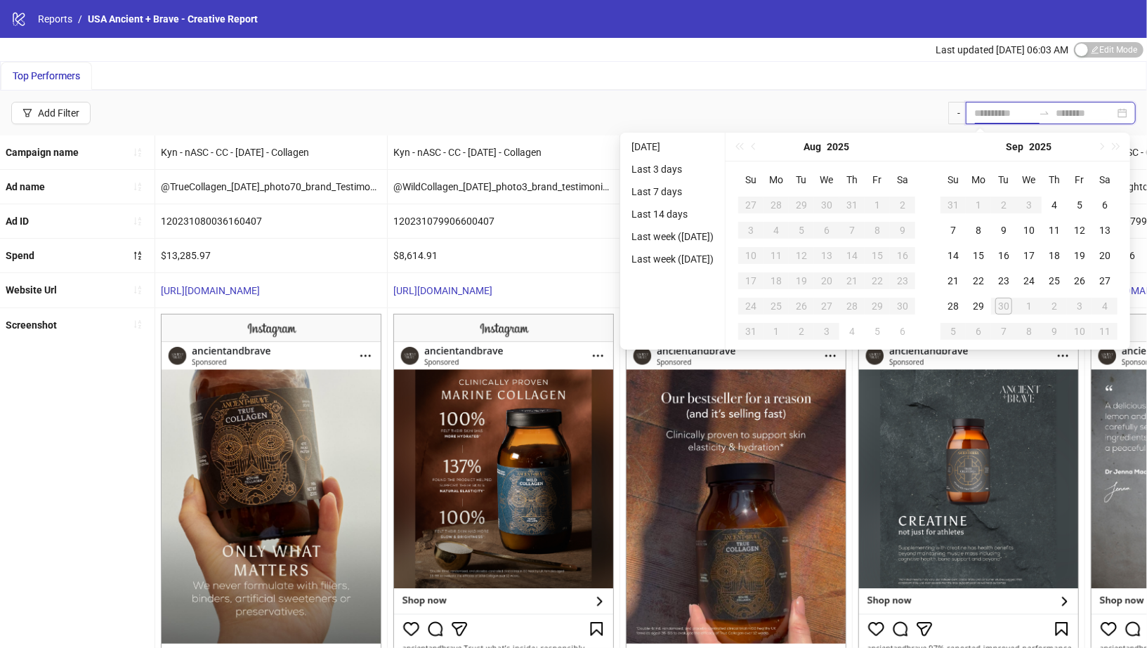
type input "**********"
click at [660, 164] on li "Last 3 days" at bounding box center [672, 169] width 93 height 17
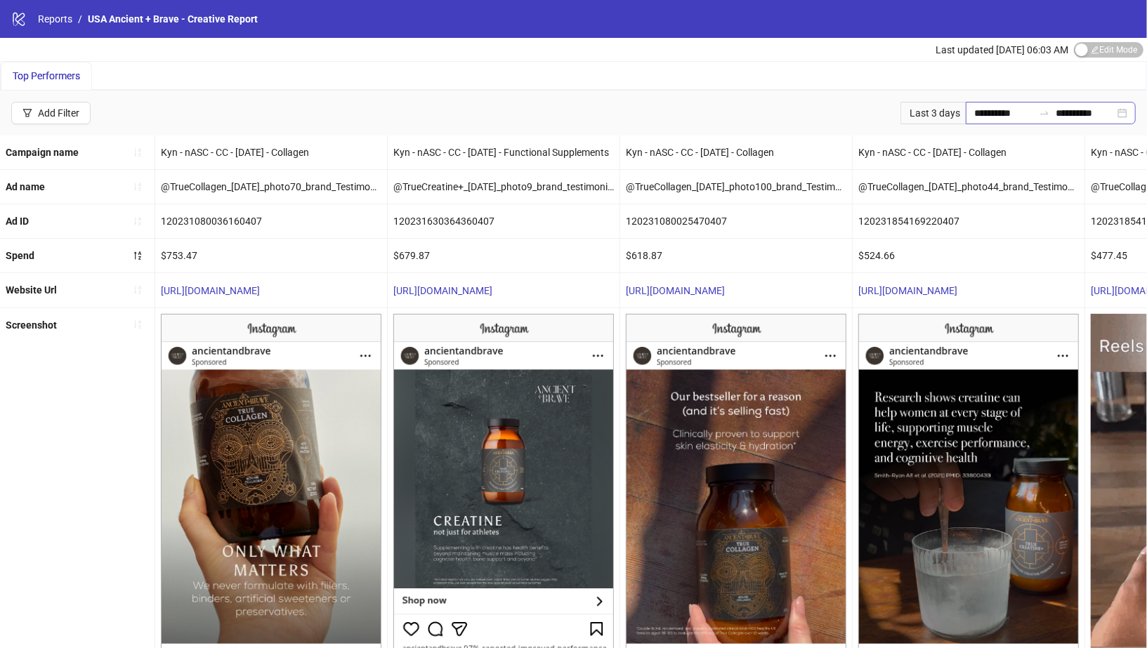
click at [1124, 113] on div "**********" at bounding box center [1050, 113] width 170 height 22
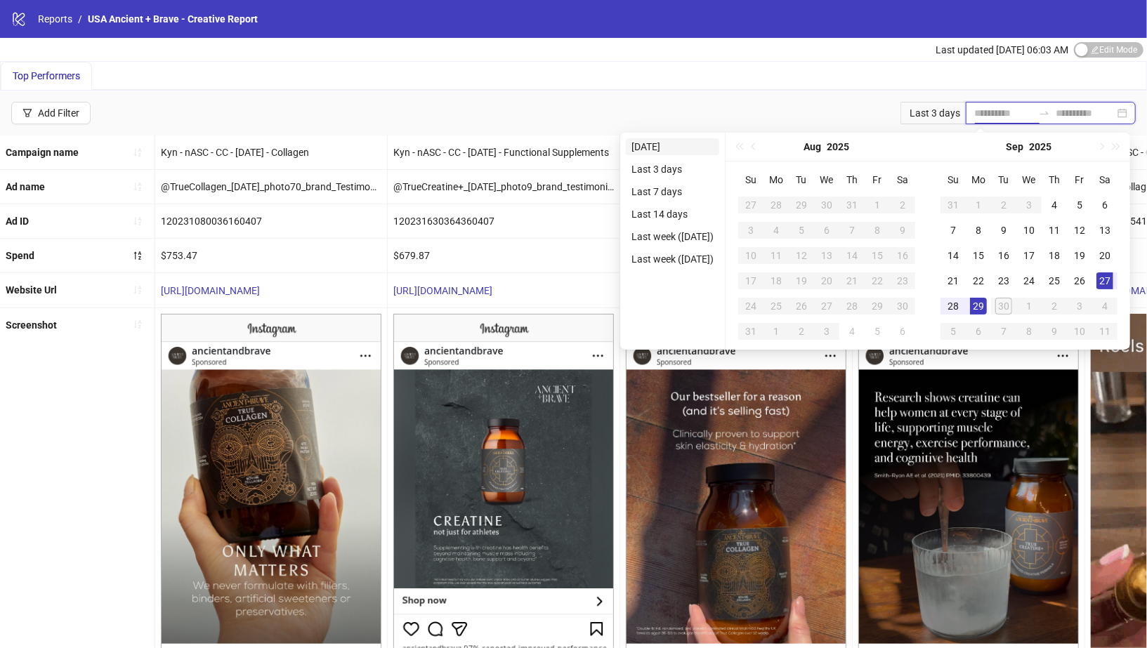
type input "**********"
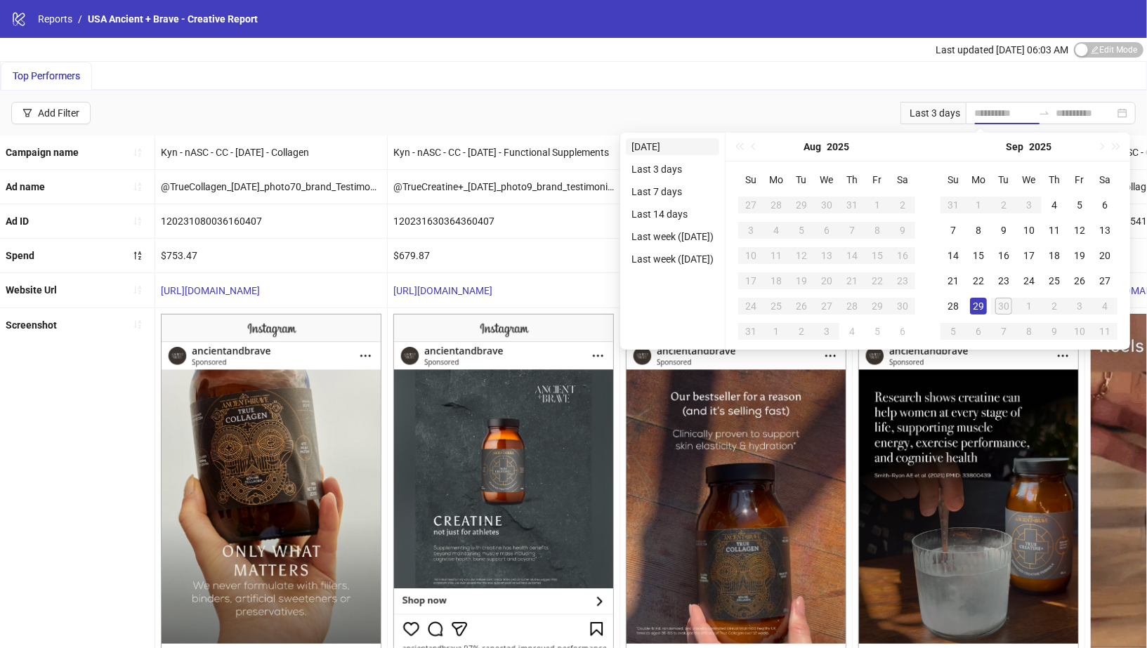
click at [680, 147] on li "[DATE]" at bounding box center [672, 146] width 93 height 17
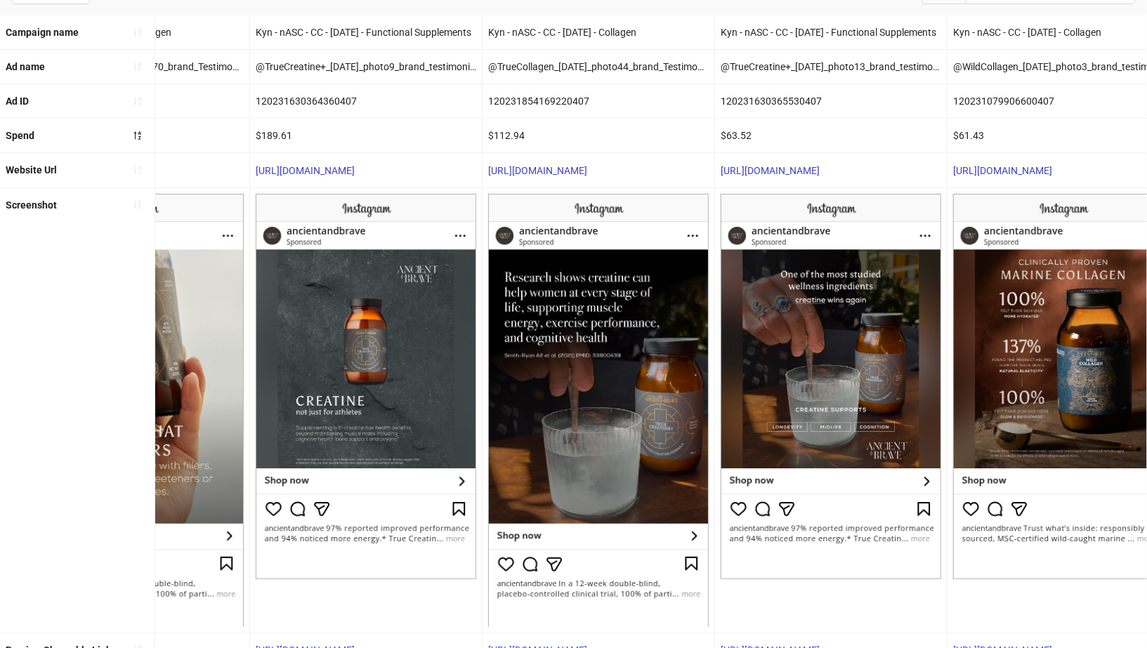
scroll to position [0, 0]
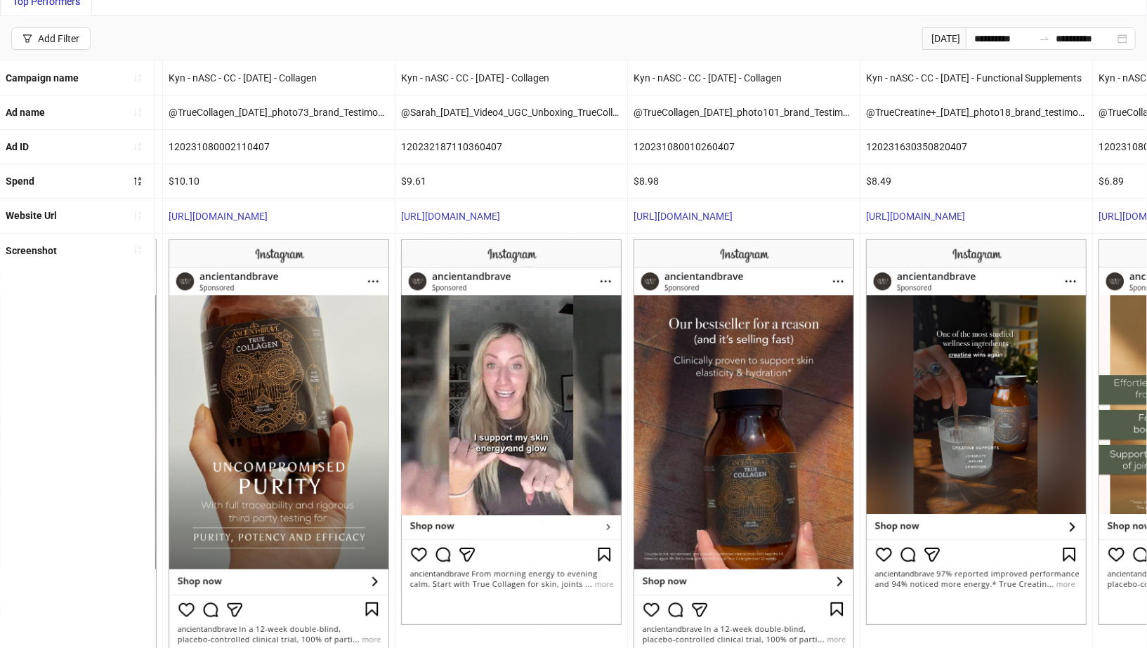
scroll to position [0, 3649]
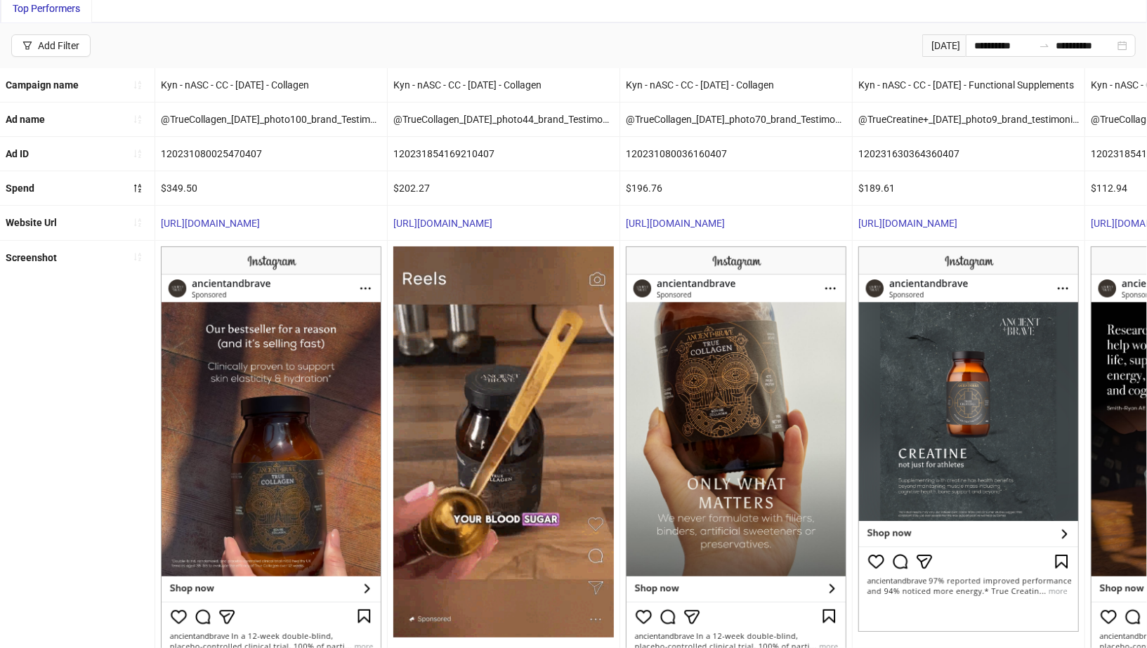
scroll to position [86, 0]
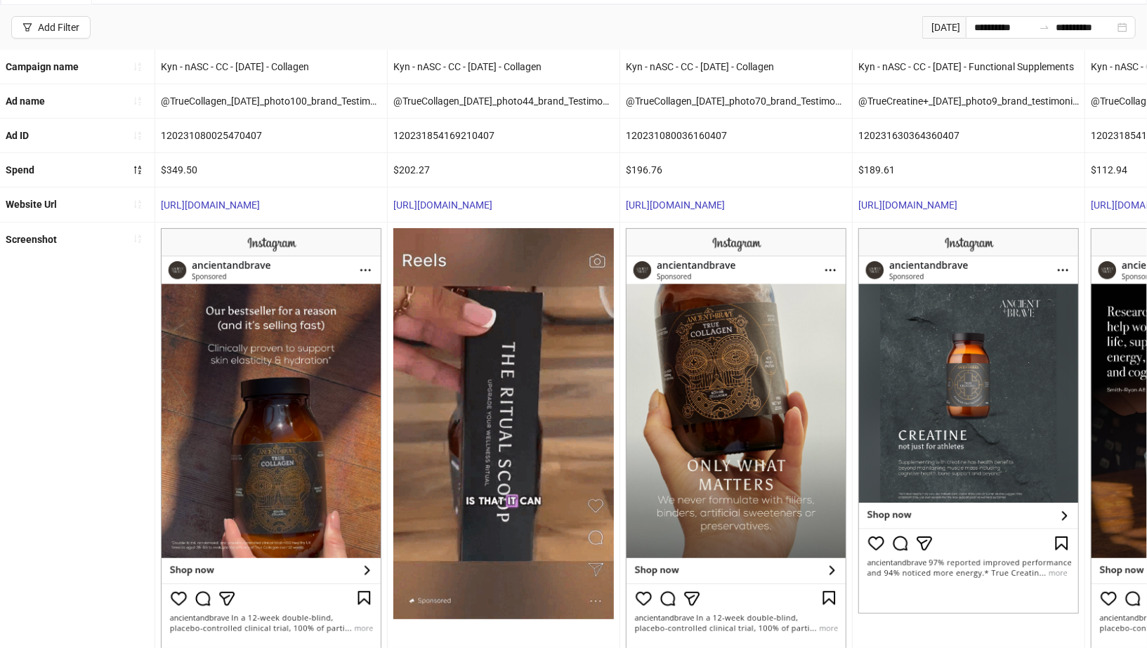
click at [925, 25] on div "[DATE]" at bounding box center [944, 27] width 44 height 22
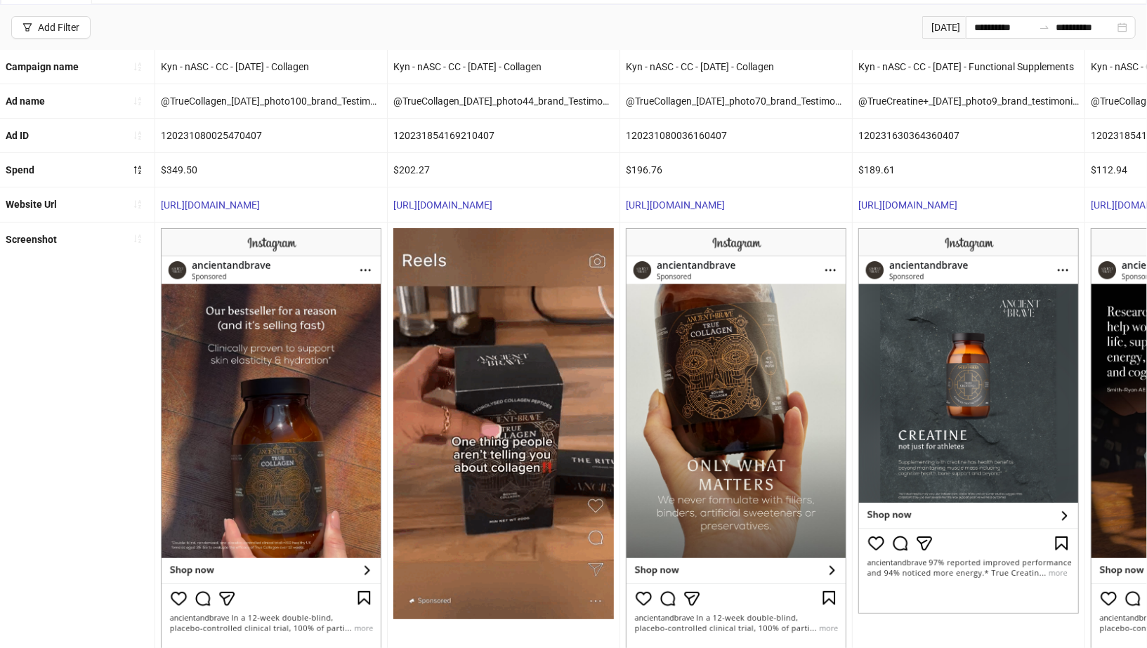
click at [922, 25] on div "[DATE]" at bounding box center [944, 27] width 44 height 22
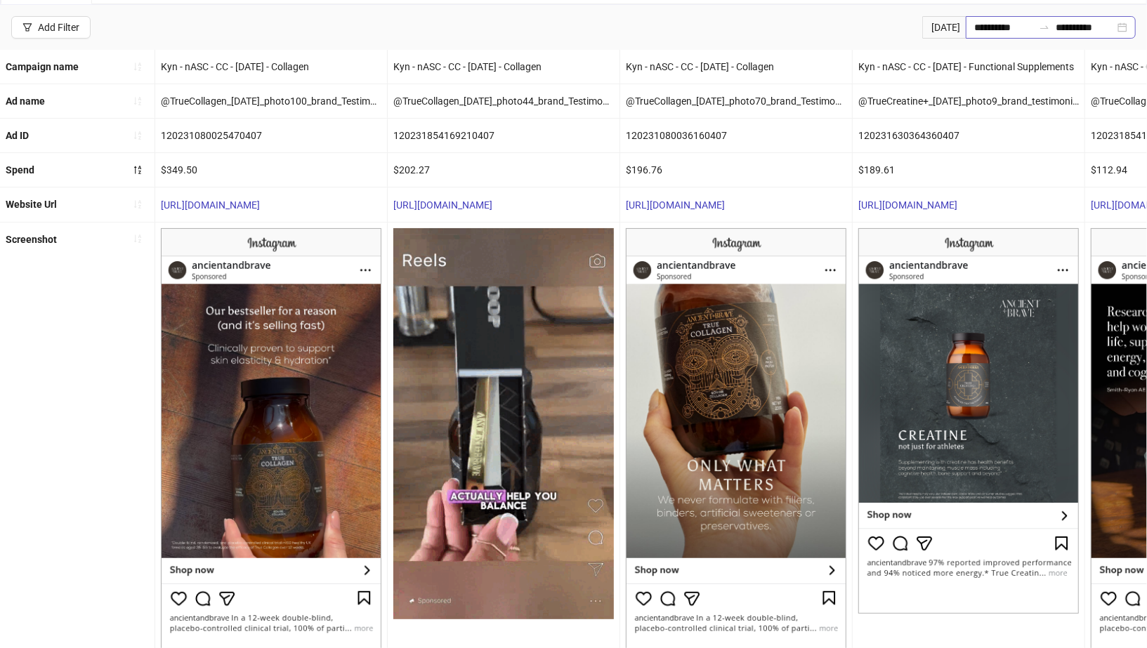
click at [1132, 34] on div "**********" at bounding box center [1050, 27] width 170 height 22
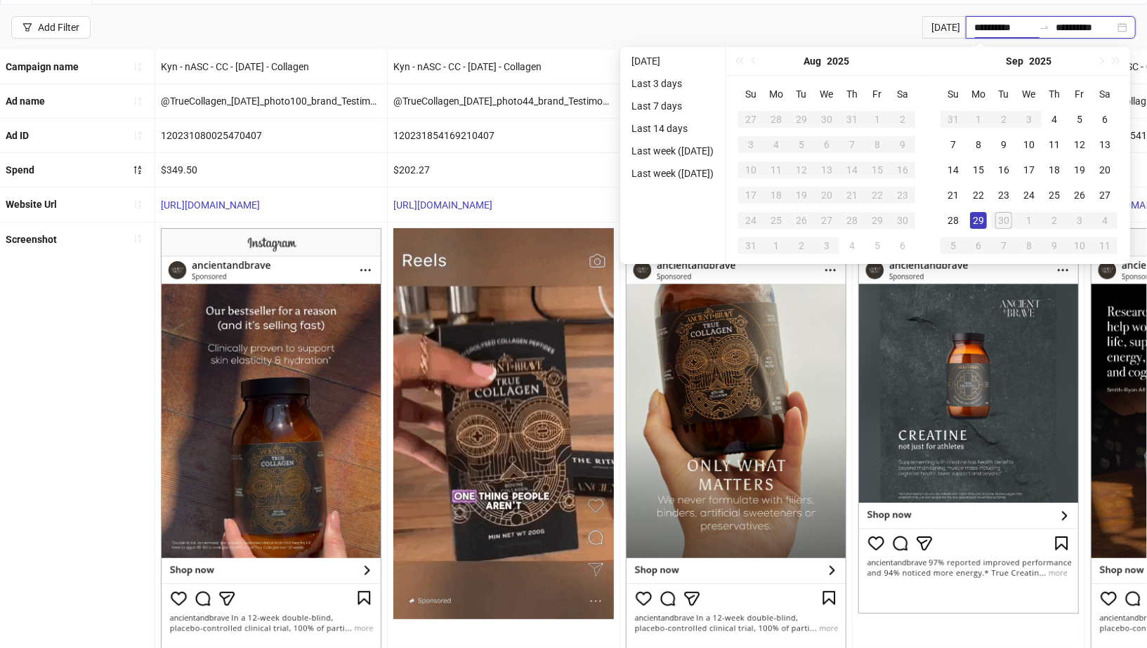
click at [1130, 29] on div "**********" at bounding box center [1050, 27] width 170 height 22
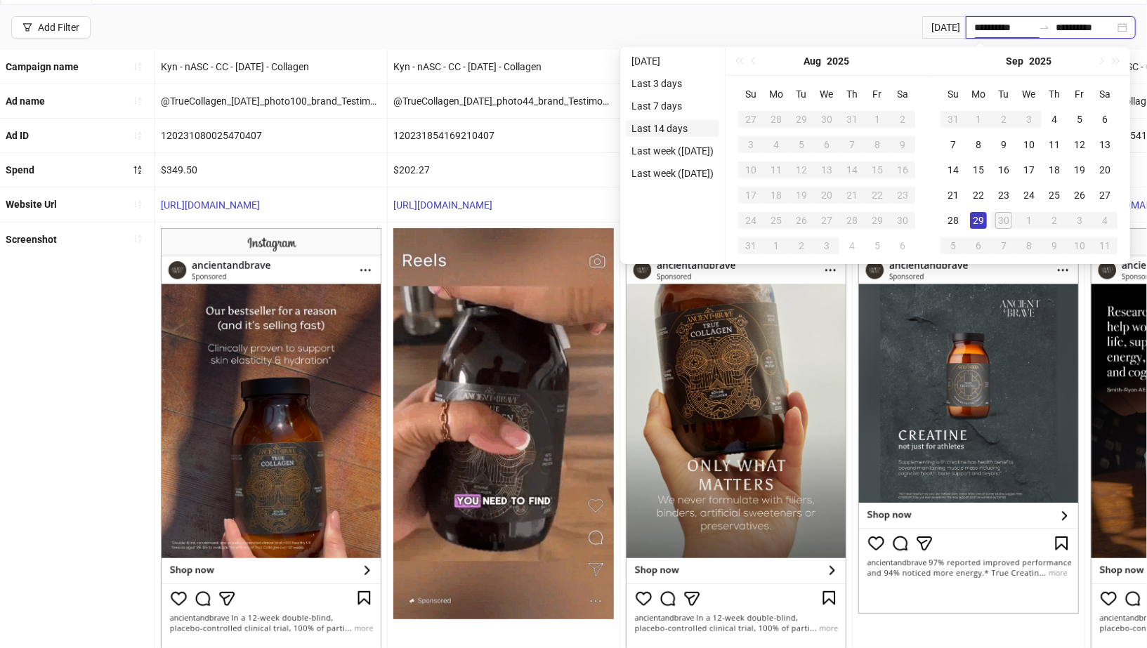
type input "**********"
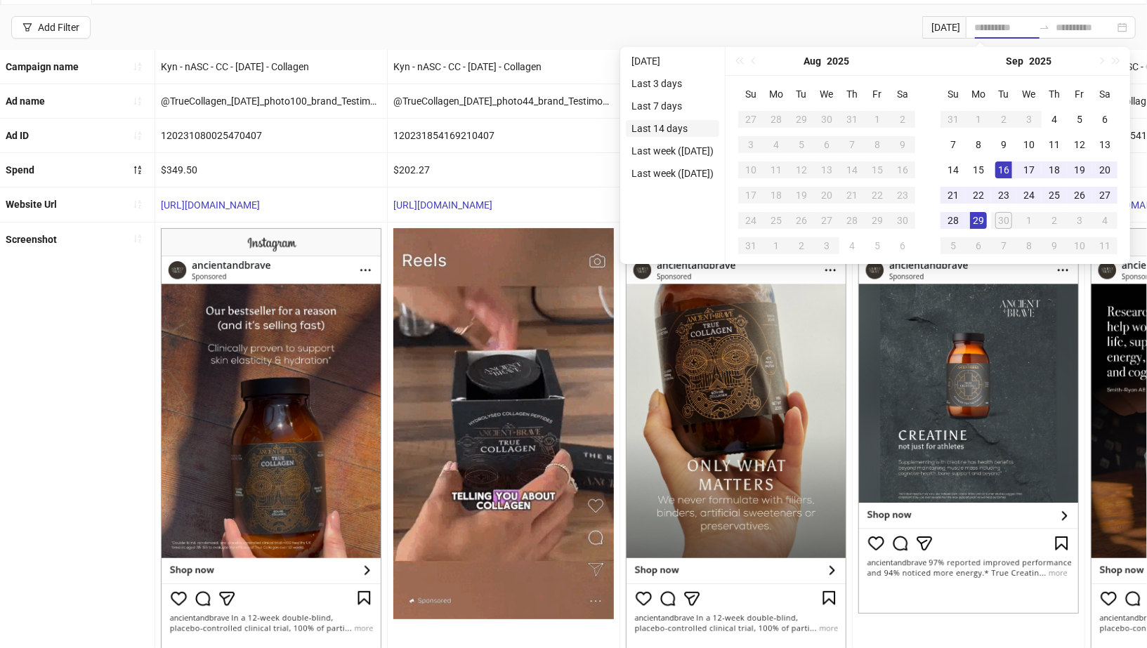
click at [681, 121] on li "Last 14 days" at bounding box center [672, 128] width 93 height 17
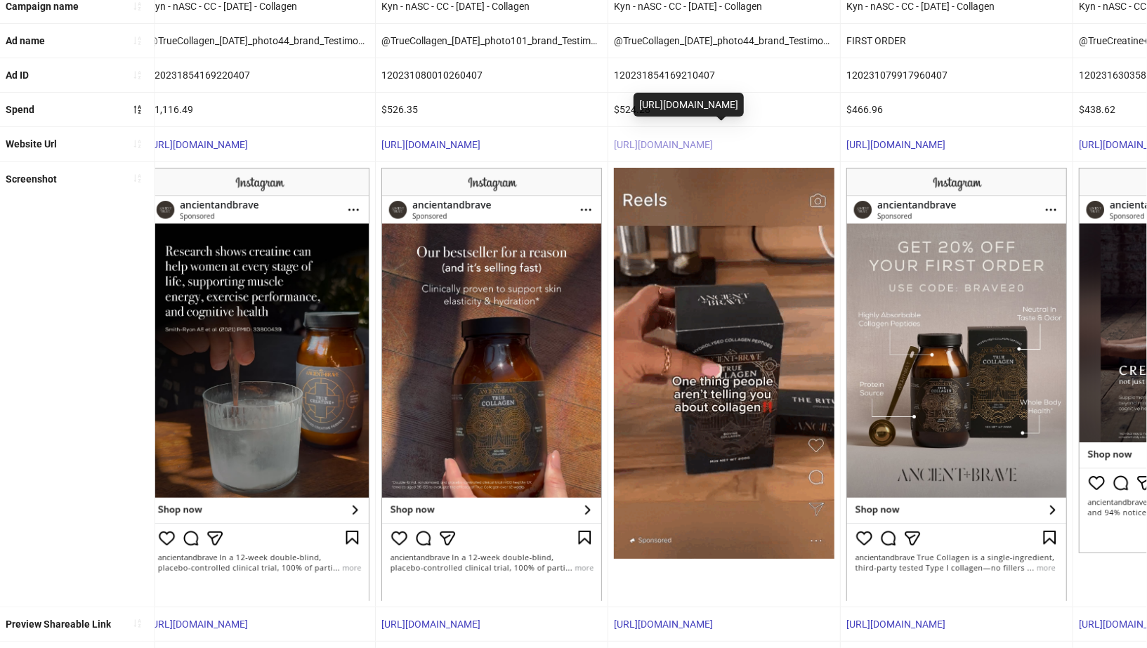
scroll to position [331, 0]
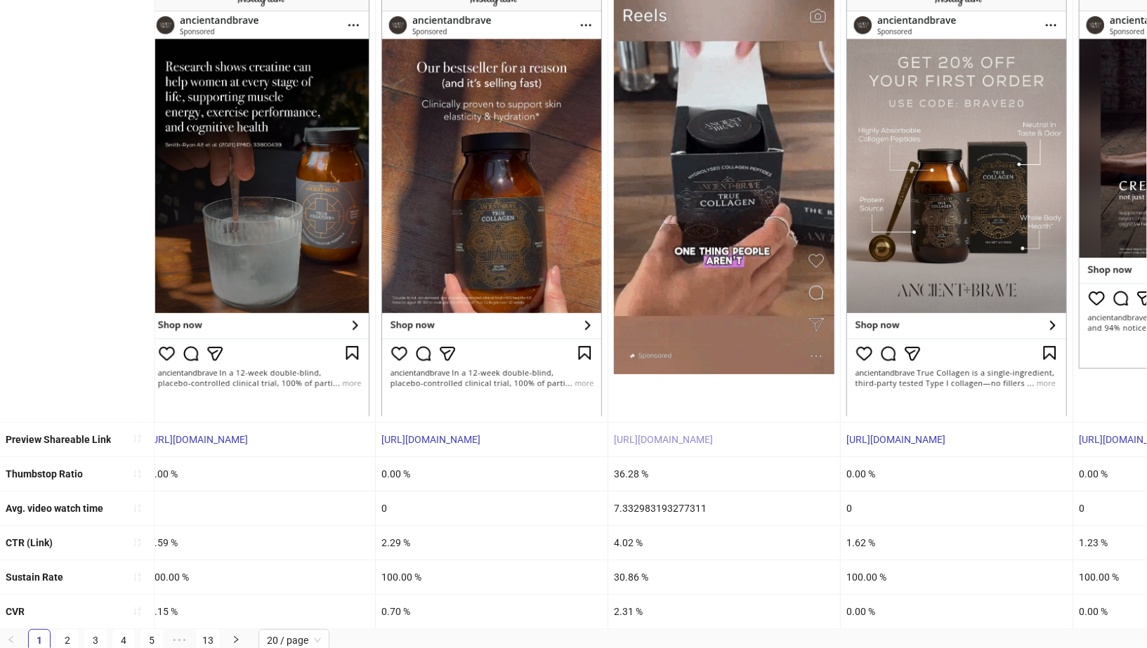
click at [675, 434] on link "[URL][DOMAIN_NAME]" at bounding box center [663, 439] width 99 height 11
